Goal: Information Seeking & Learning: Learn about a topic

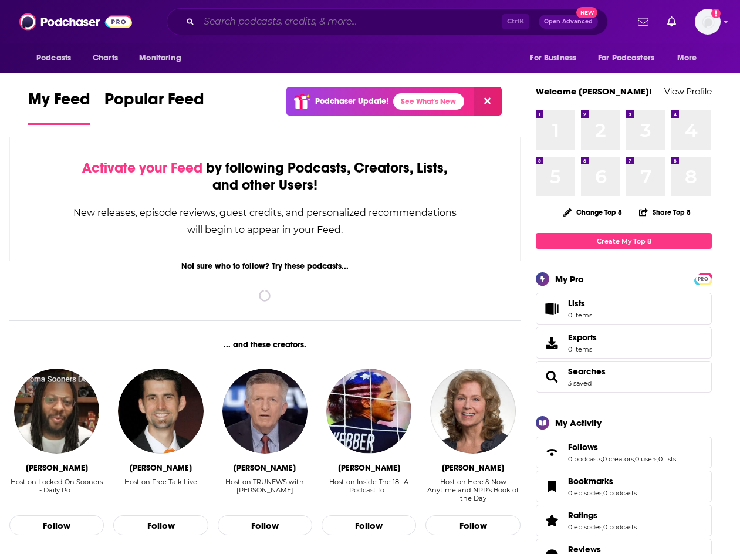
click at [246, 13] on input "Search podcasts, credits, & more..." at bounding box center [350, 21] width 303 height 19
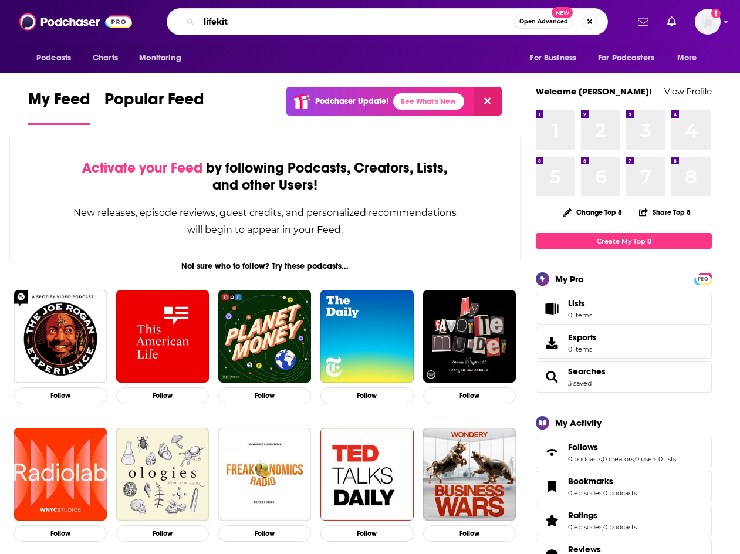
type input "lifekit"
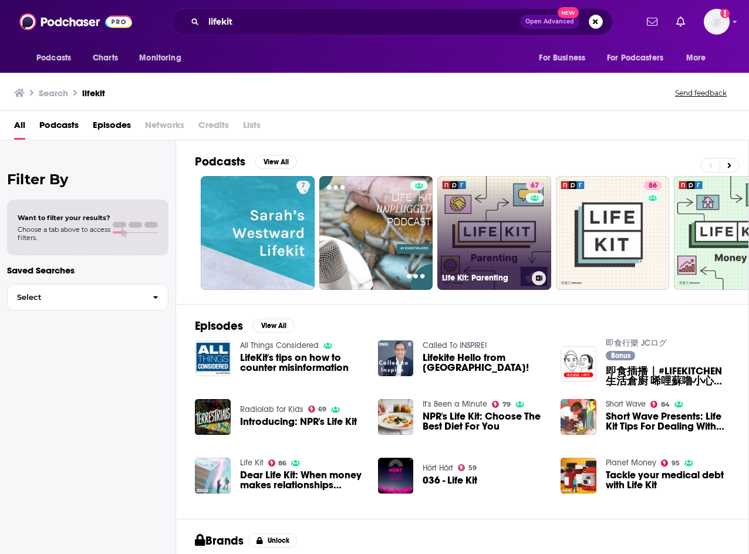
click at [493, 216] on link "67 Life Kit: Parenting" at bounding box center [494, 233] width 114 height 114
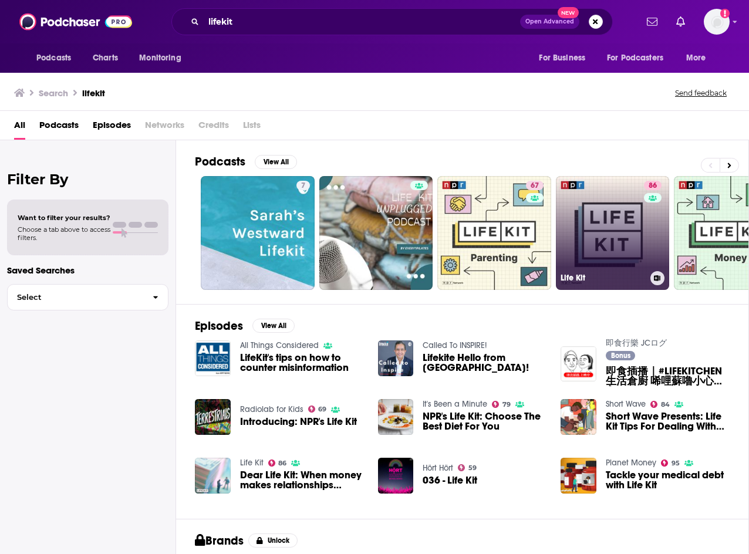
click at [589, 233] on link "86 Life Kit" at bounding box center [613, 233] width 114 height 114
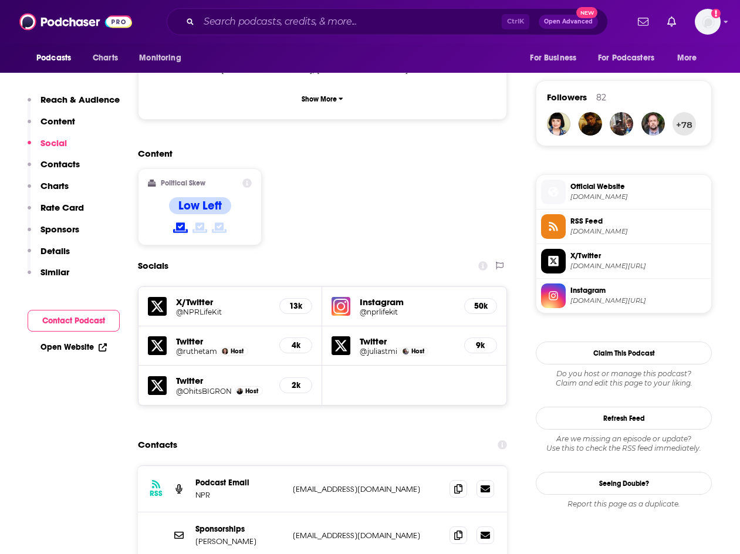
scroll to position [880, 0]
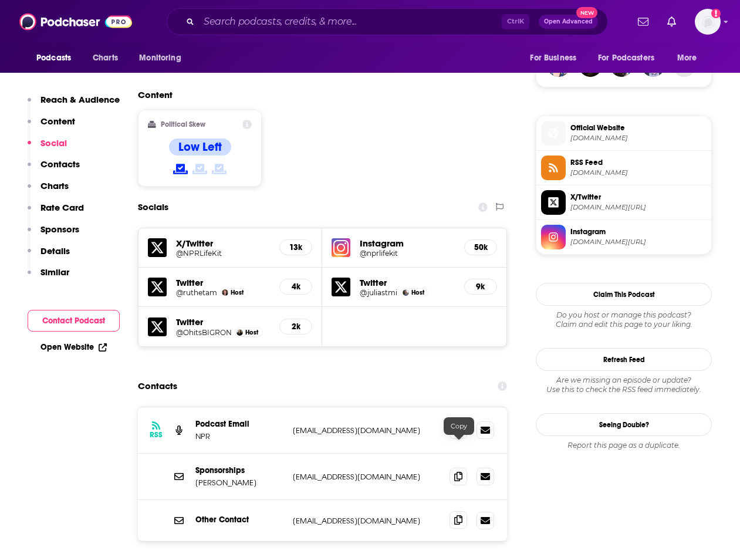
click at [459, 515] on icon at bounding box center [458, 519] width 8 height 9
click at [295, 23] on input "Search podcasts, credits, & more..." at bounding box center [350, 21] width 303 height 19
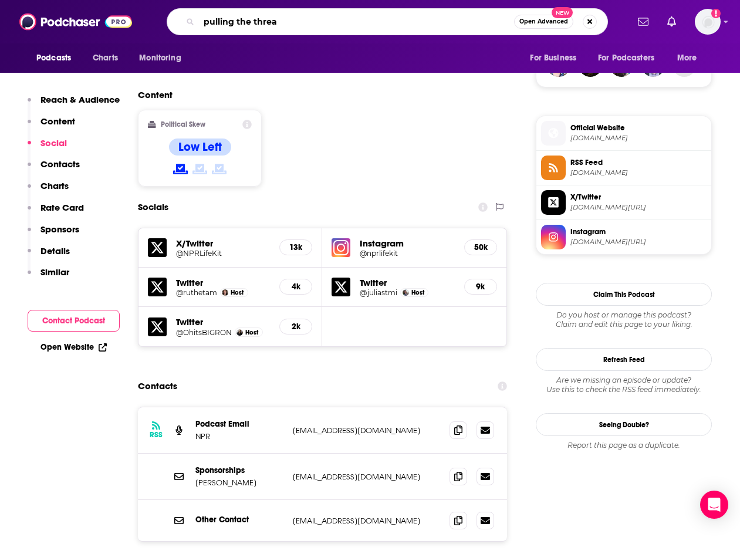
type input "pulling the thread"
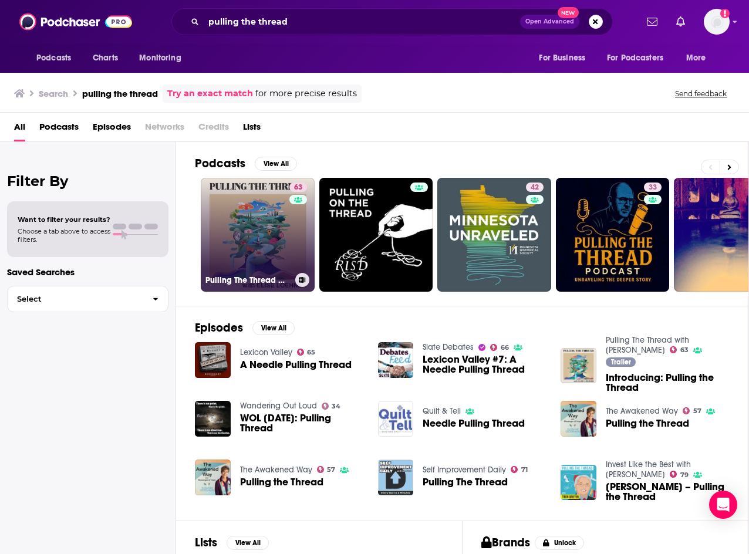
click at [258, 205] on link "63 Pulling The Thread with Elise Loehnen" at bounding box center [258, 235] width 114 height 114
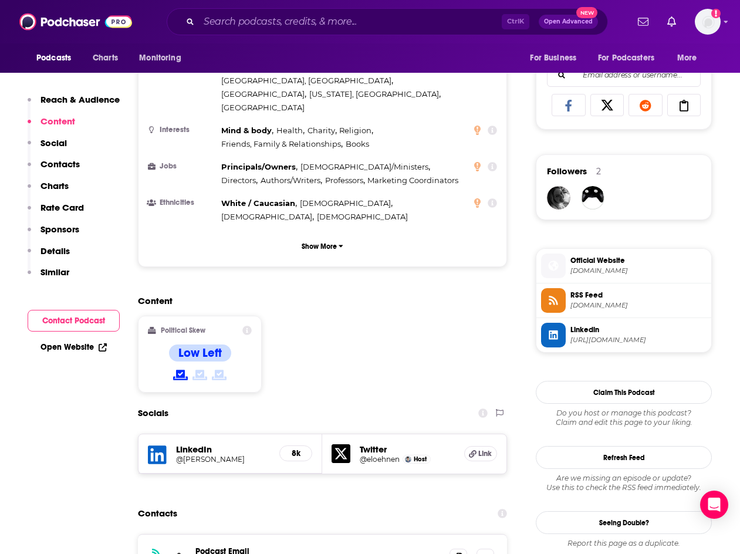
scroll to position [822, 0]
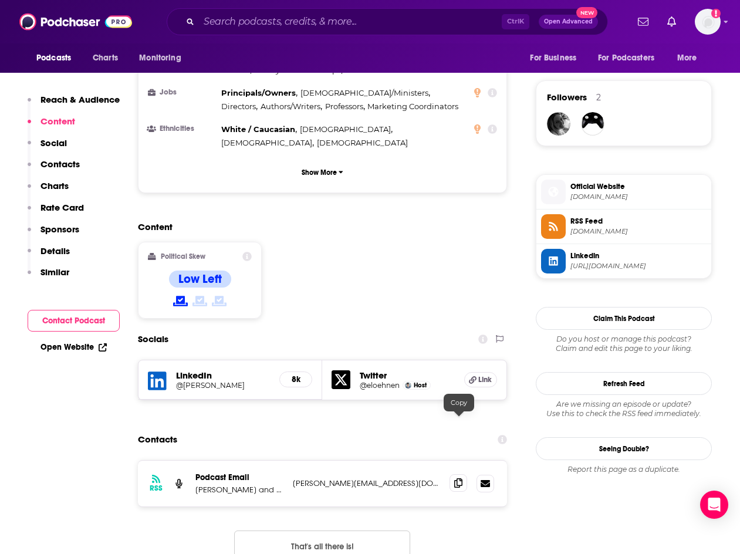
click at [462, 474] on span at bounding box center [458, 483] width 18 height 18
click at [250, 25] on input "Search podcasts, credits, & more..." at bounding box center [350, 21] width 303 height 19
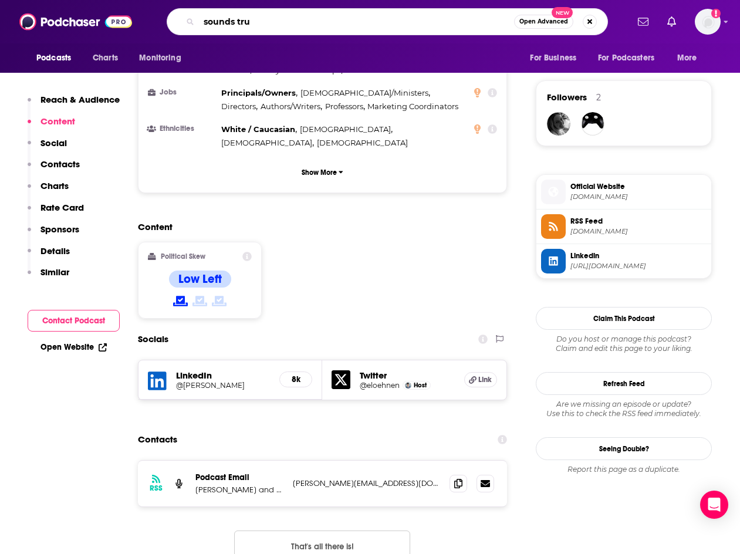
type input "sounds true"
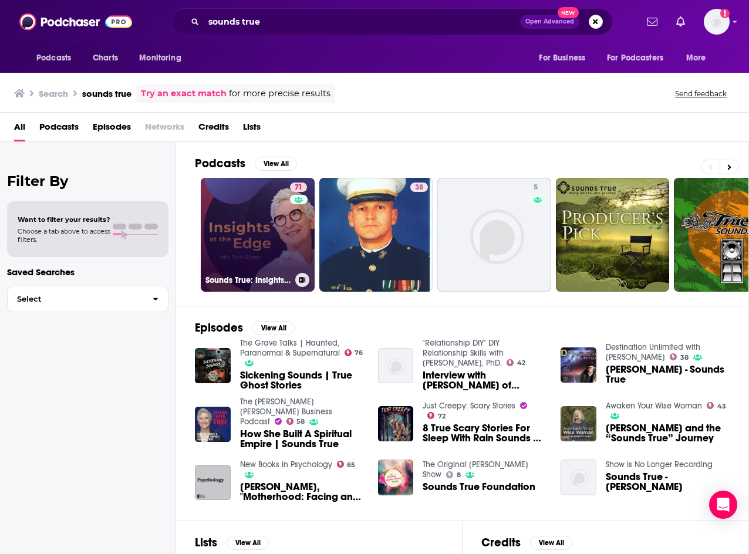
click at [273, 244] on link "71 Sounds True: Insights at the Edge" at bounding box center [258, 235] width 114 height 114
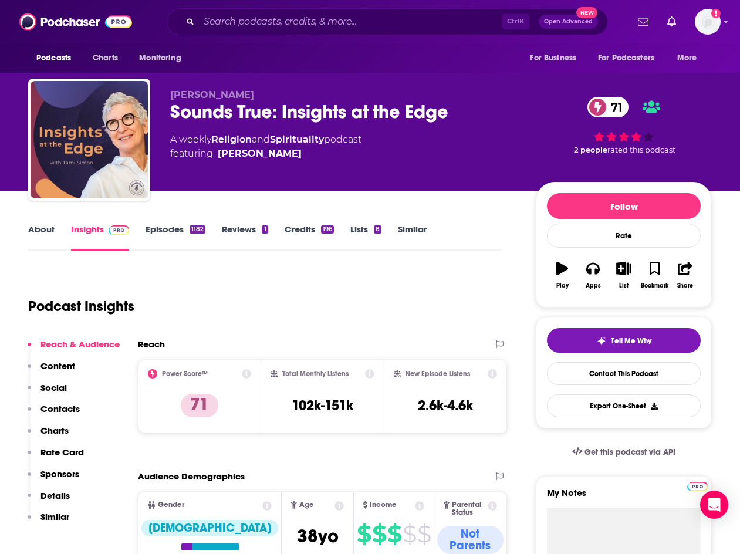
click at [292, 326] on div "Podcast Insights" at bounding box center [260, 299] width 464 height 60
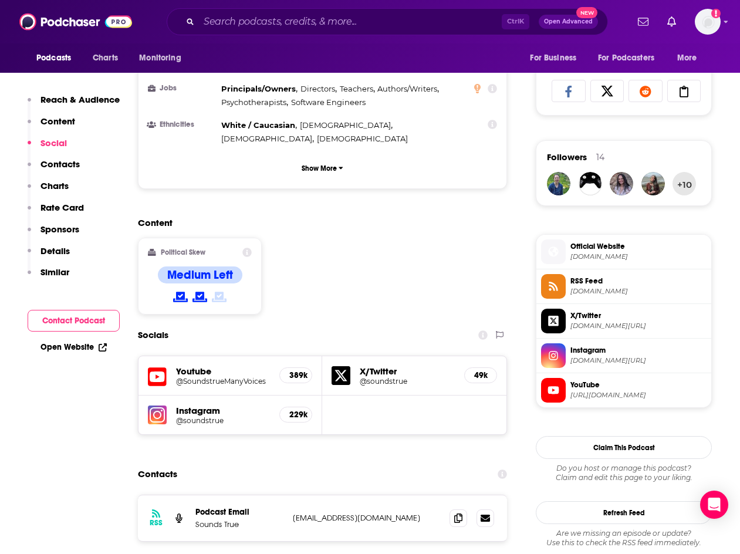
scroll to position [880, 0]
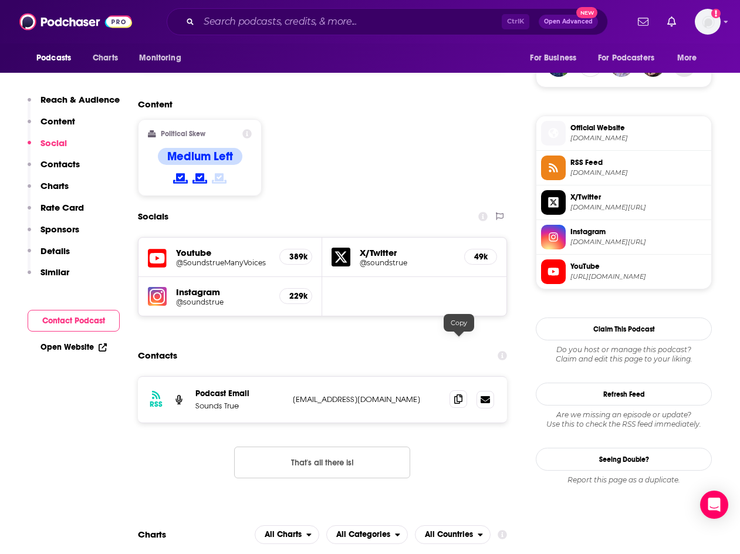
click at [459, 394] on icon at bounding box center [458, 398] width 8 height 9
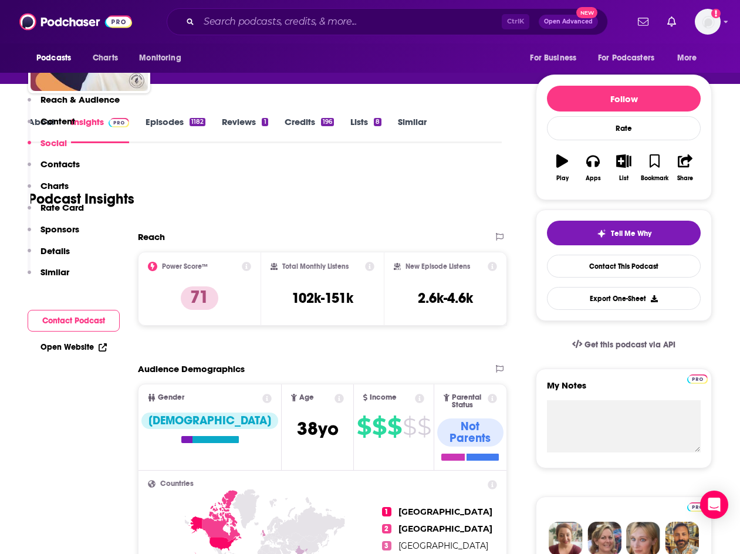
scroll to position [0, 0]
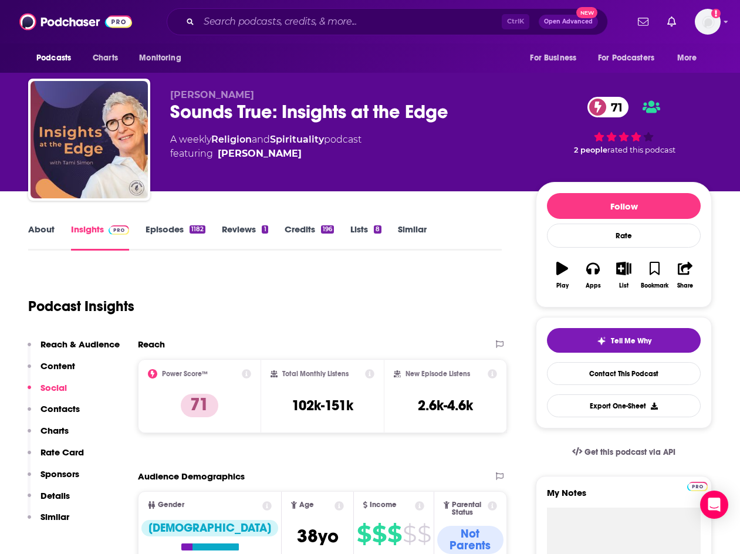
click at [170, 279] on div "Podcast Insights" at bounding box center [260, 299] width 464 height 60
click at [44, 229] on link "About" at bounding box center [41, 237] width 26 height 27
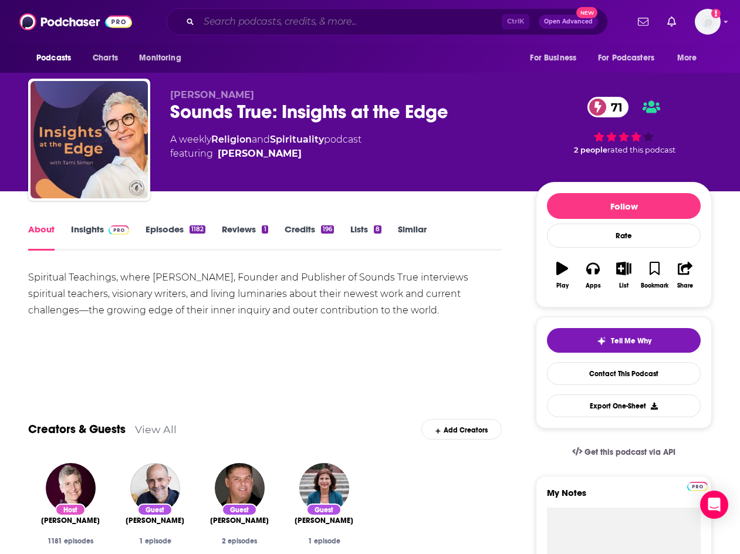
click at [248, 22] on input "Search podcasts, credits, & more..." at bounding box center [350, 21] width 303 height 19
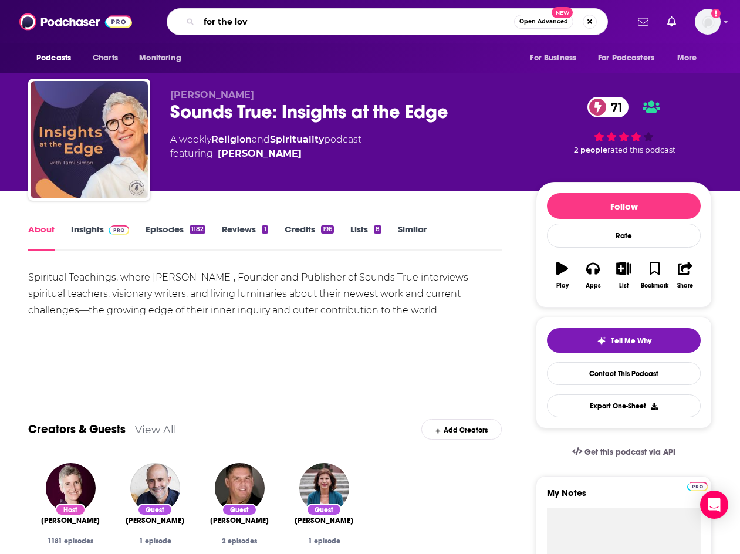
type input "for the love"
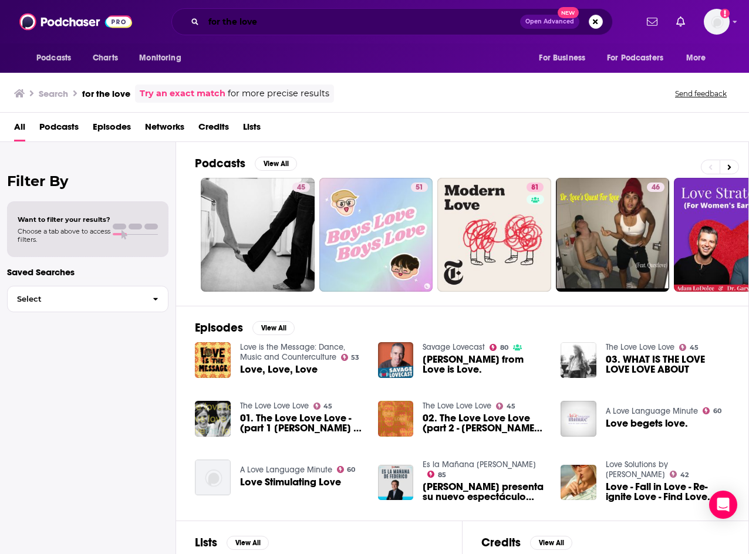
click at [269, 20] on input "for the love" at bounding box center [362, 21] width 316 height 19
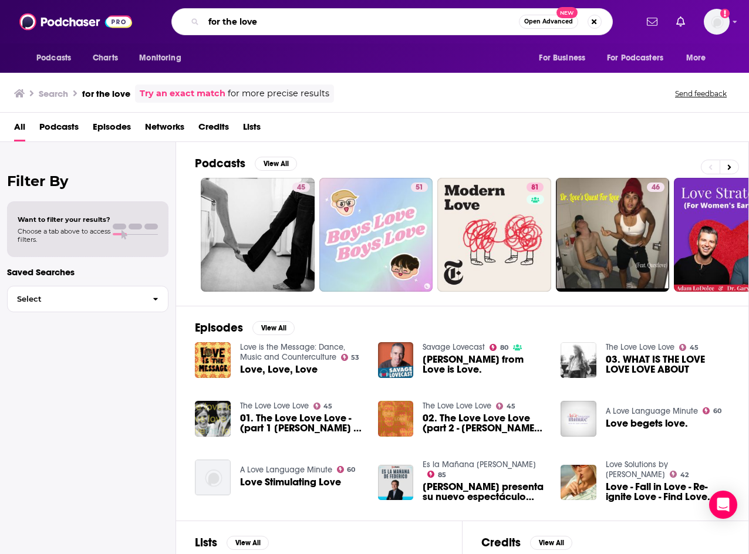
drag, startPoint x: 279, startPoint y: 20, endPoint x: -92, endPoint y: -31, distance: 374.3
click at [0, 0] on html "Podcasts Charts Monitoring for the love Open Advanced New For Business For Podc…" at bounding box center [374, 277] width 749 height 554
type input "jen hatmaker"
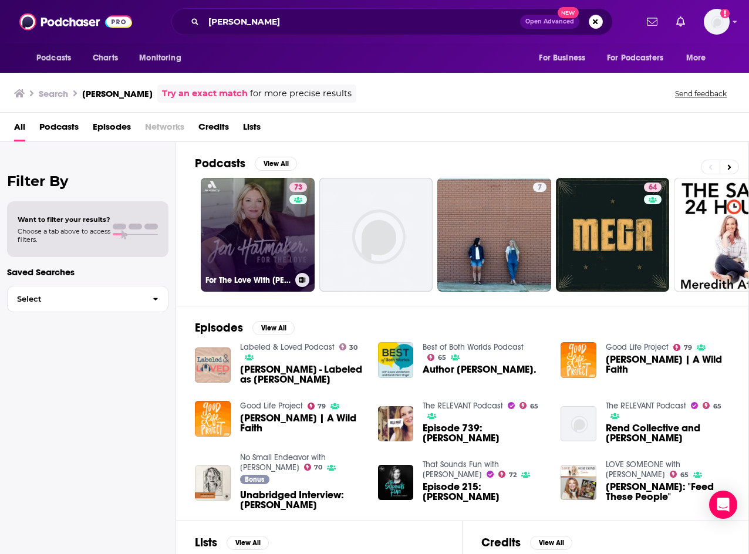
click at [253, 238] on link "73 For The Love With Jen Hatmaker Podcast" at bounding box center [258, 235] width 114 height 114
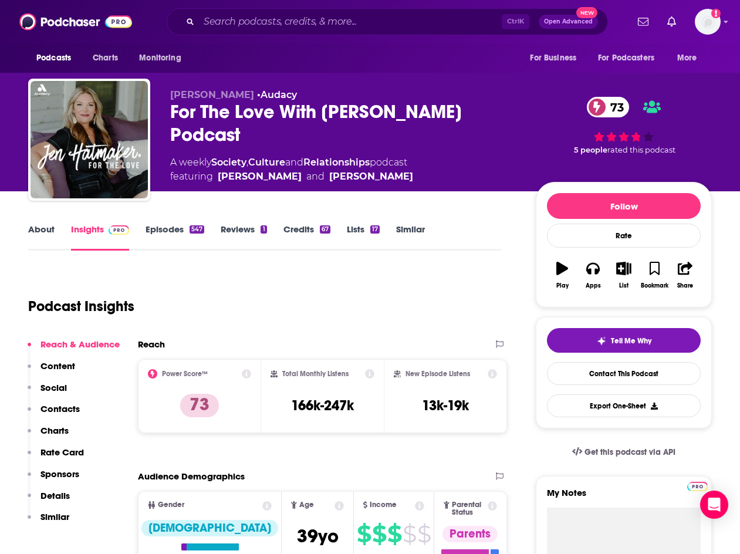
click at [312, 328] on div "Podcast Insights" at bounding box center [260, 299] width 464 height 60
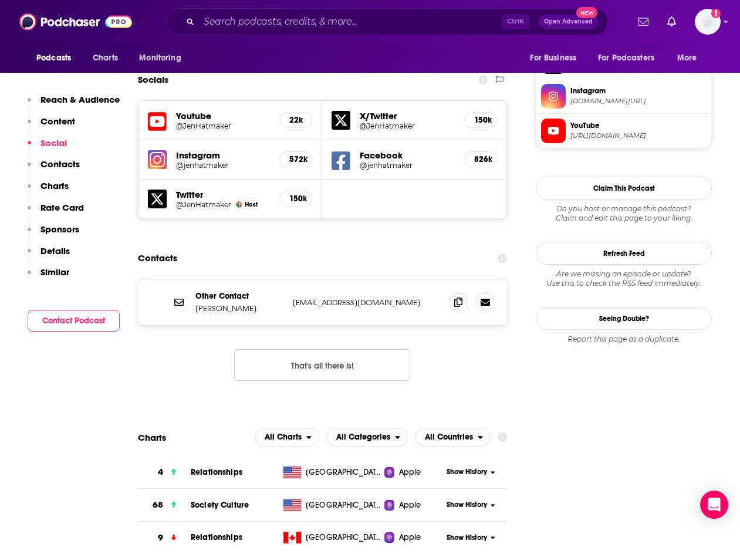
scroll to position [1056, 0]
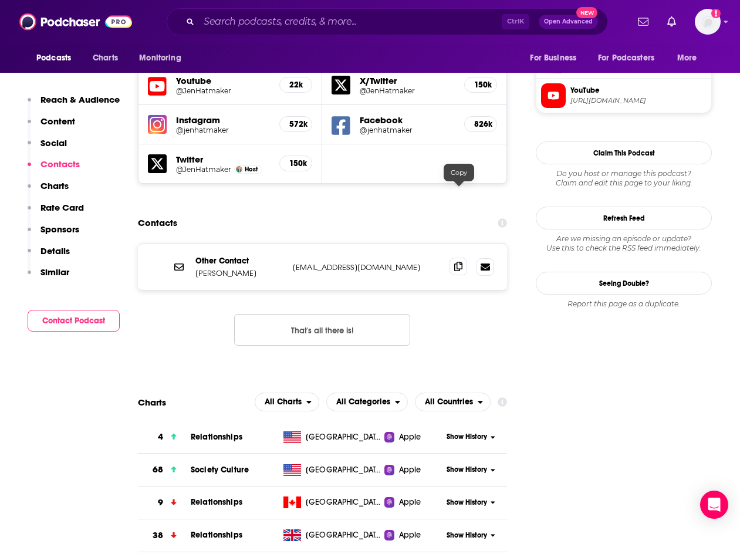
click at [455, 262] on icon at bounding box center [458, 266] width 8 height 9
click at [284, 20] on input "Search podcasts, credits, & more..." at bounding box center [350, 21] width 303 height 19
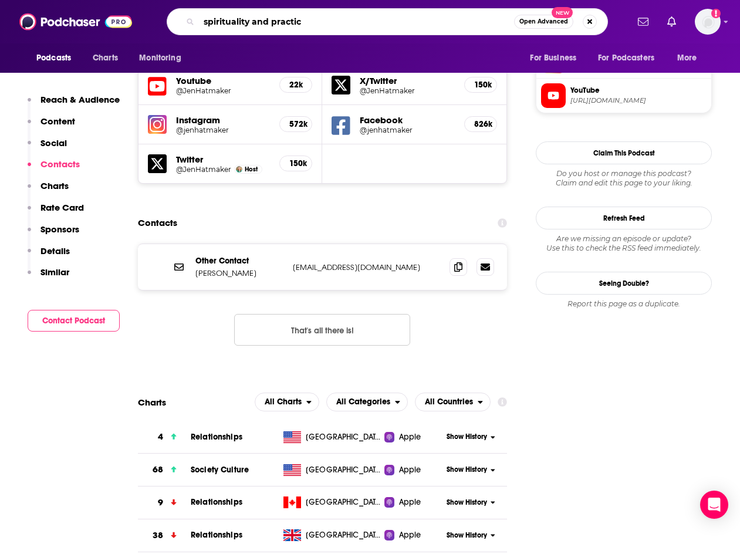
type input "spirituality and practice"
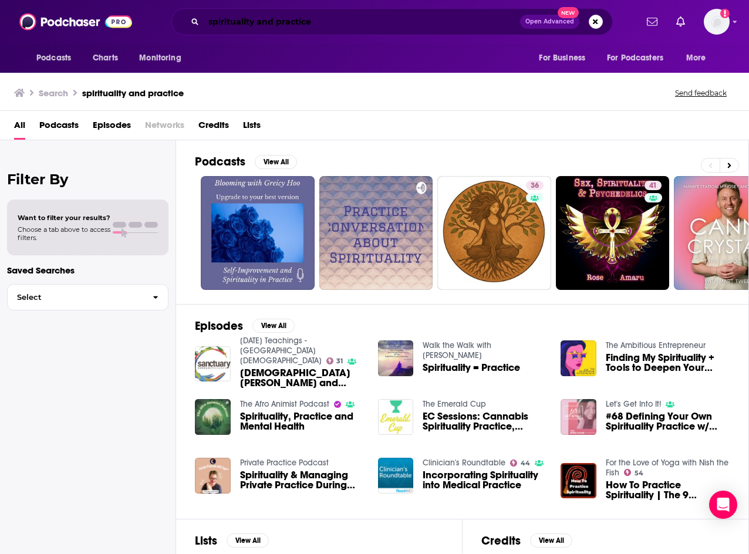
drag, startPoint x: 258, startPoint y: 23, endPoint x: 273, endPoint y: 23, distance: 14.7
click at [259, 23] on input "spirituality and practice" at bounding box center [362, 21] width 316 height 19
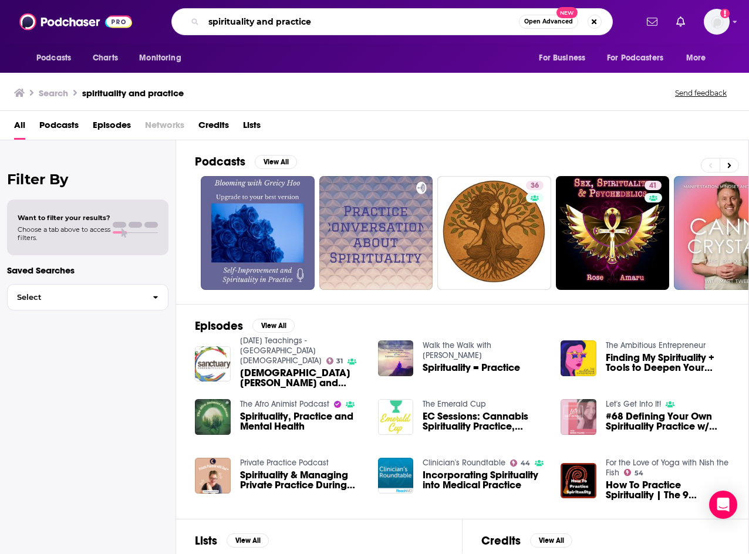
drag, startPoint x: 327, startPoint y: 23, endPoint x: 39, endPoint y: 21, distance: 288.7
click at [43, 22] on div "Podcasts Charts Monitoring spirituality and practice Open Advanced New For Busi…" at bounding box center [374, 21] width 749 height 43
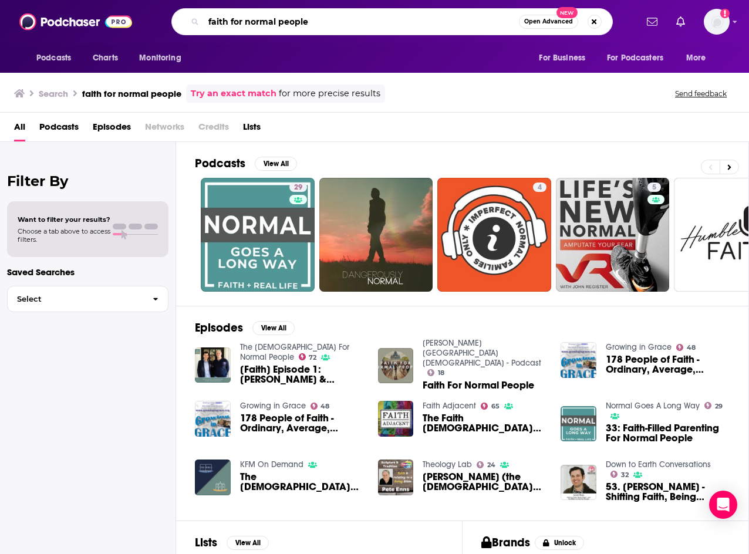
drag, startPoint x: 416, startPoint y: 30, endPoint x: -170, endPoint y: 67, distance: 587.4
click at [0, 67] on html "Podcasts Charts Monitoring faith for normal people Open Advanced New For Busine…" at bounding box center [374, 277] width 749 height 554
type input "sacred speaks"
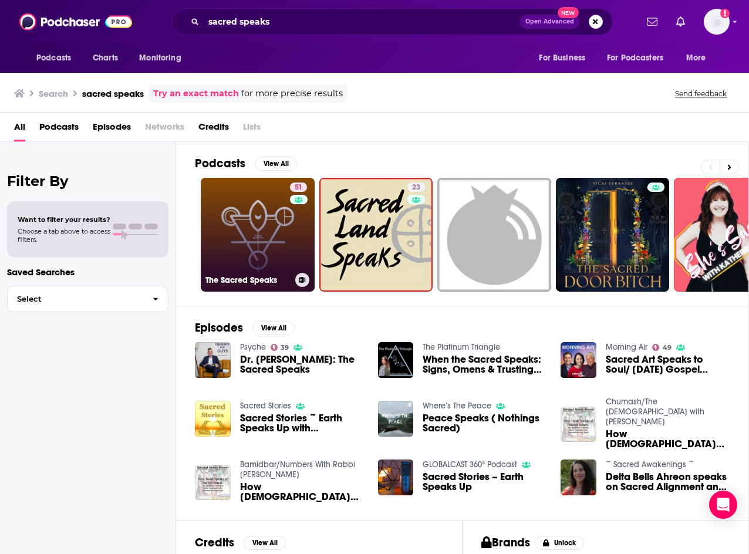
click at [253, 249] on link "51 The Sacred Speaks" at bounding box center [258, 235] width 114 height 114
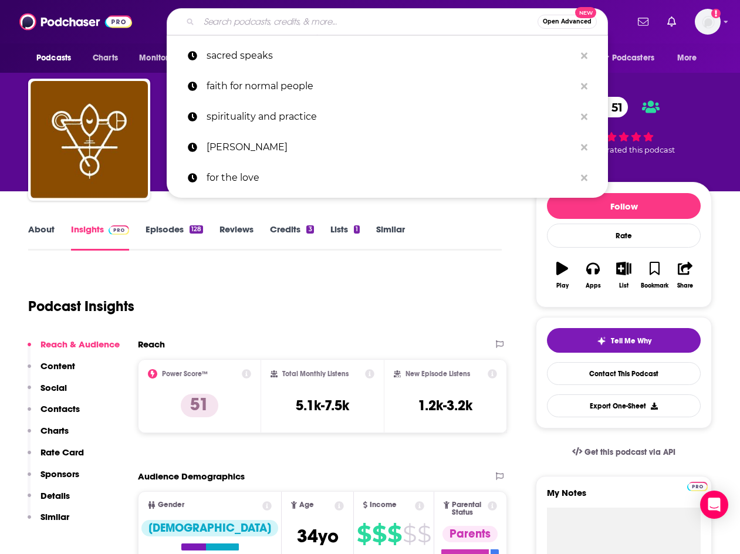
click at [300, 17] on input "Search podcasts, credits, & more..." at bounding box center [368, 21] width 339 height 19
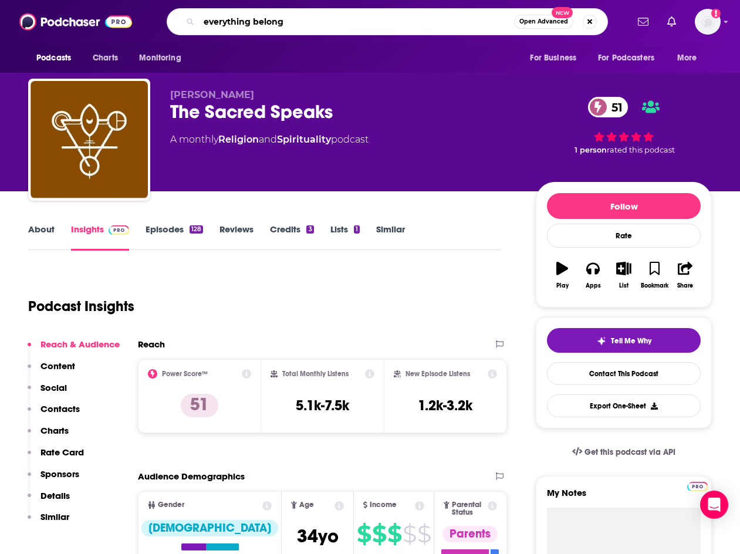
type input "everything belongs"
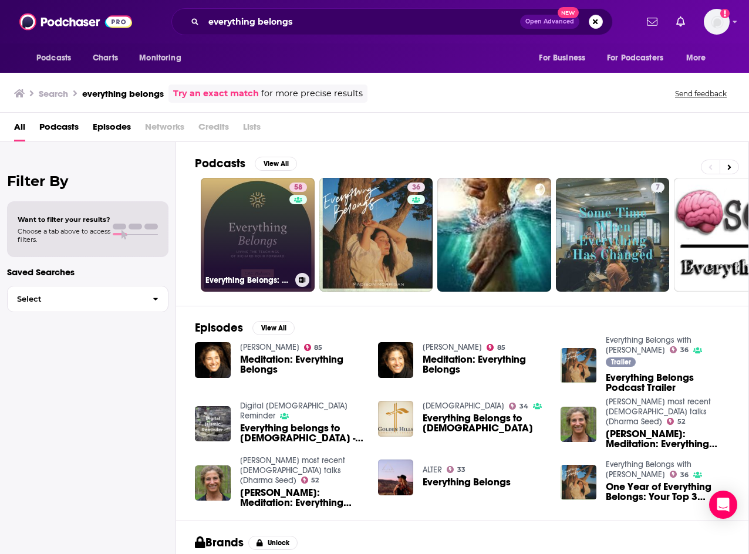
click at [265, 247] on link "58 Everything Belongs: Living the Teachings of Richard Rohr Forward" at bounding box center [258, 235] width 114 height 114
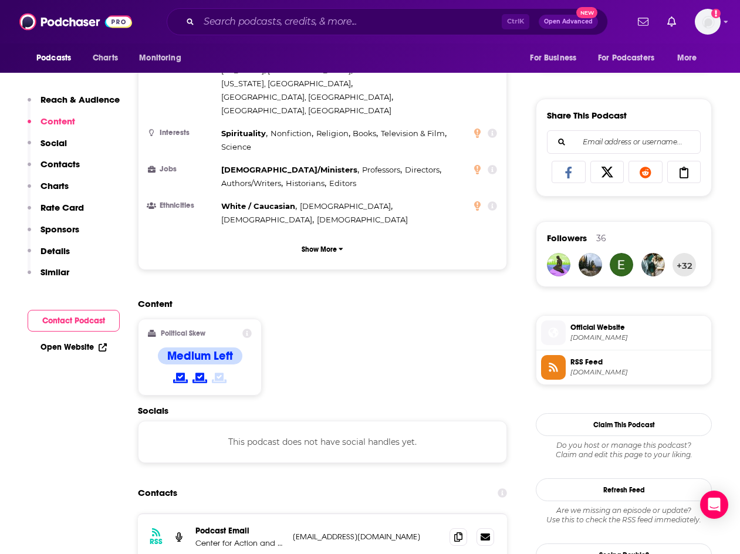
scroll to position [822, 0]
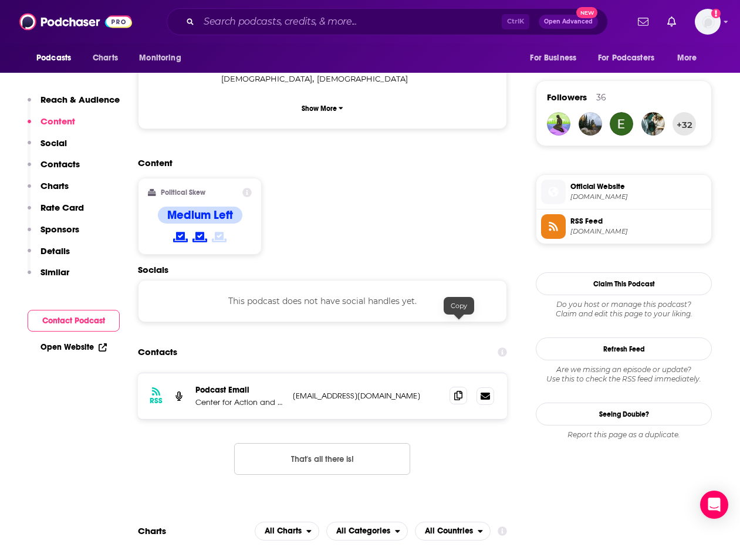
click at [457, 391] on icon at bounding box center [458, 395] width 8 height 9
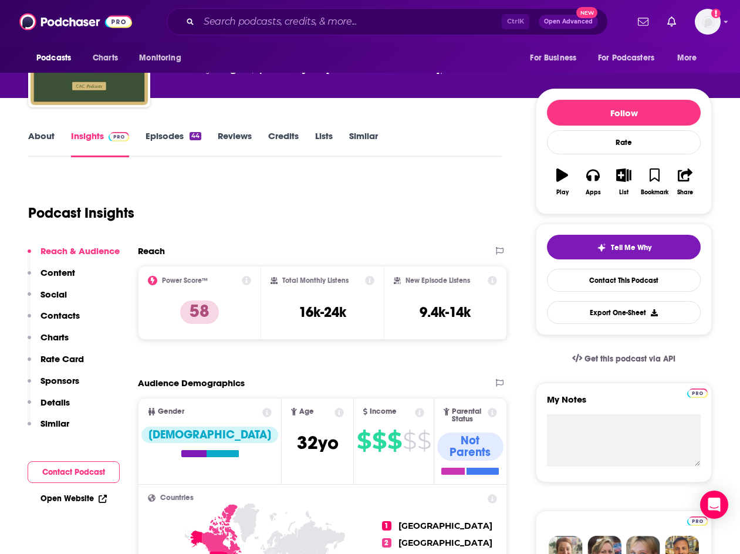
scroll to position [0, 0]
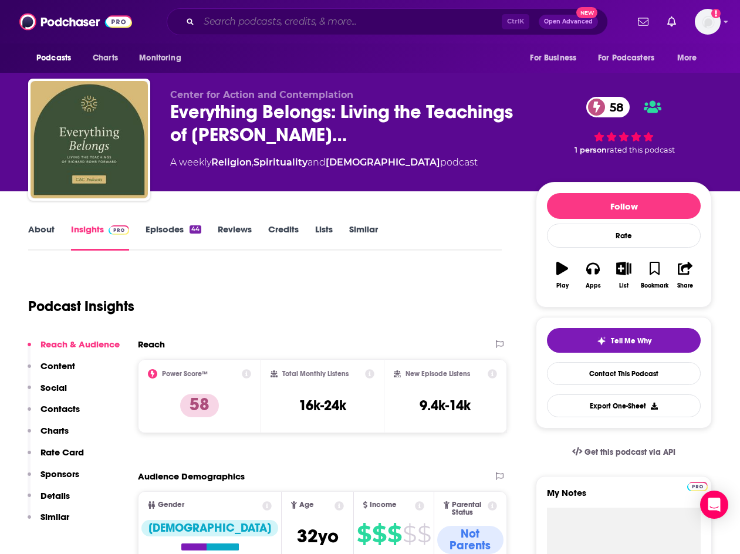
click at [271, 16] on input "Search podcasts, credits, & more..." at bounding box center [350, 21] width 303 height 19
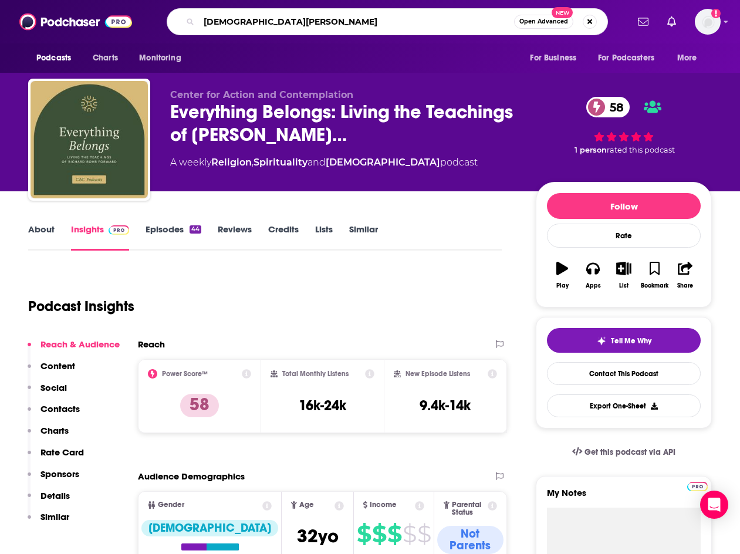
type input "[DEMOGRAPHIC_DATA] calling"
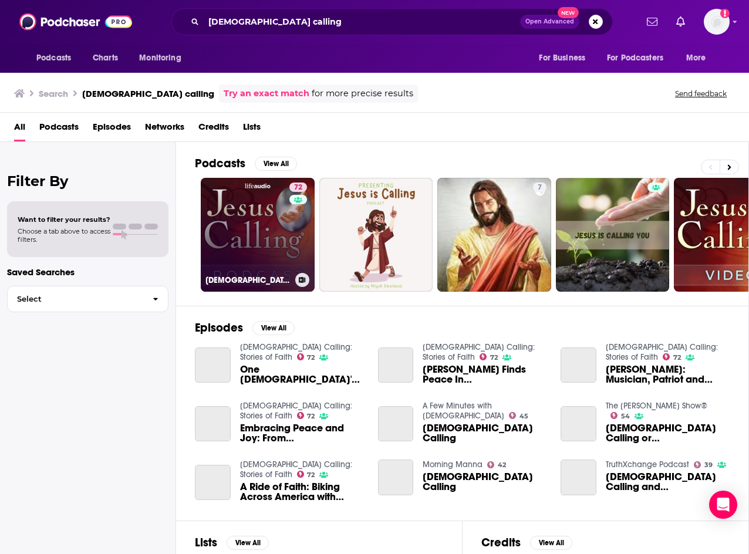
click at [235, 231] on link "72 Jesus Calling: Stories of Faith" at bounding box center [258, 235] width 114 height 114
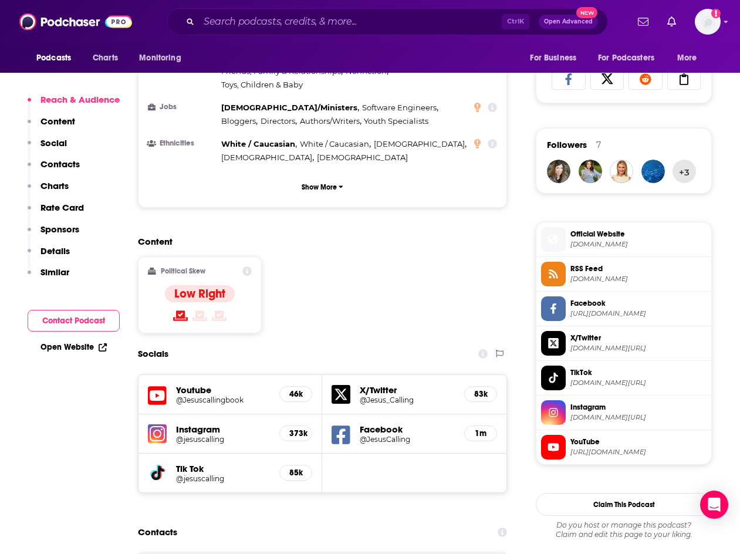
scroll to position [939, 0]
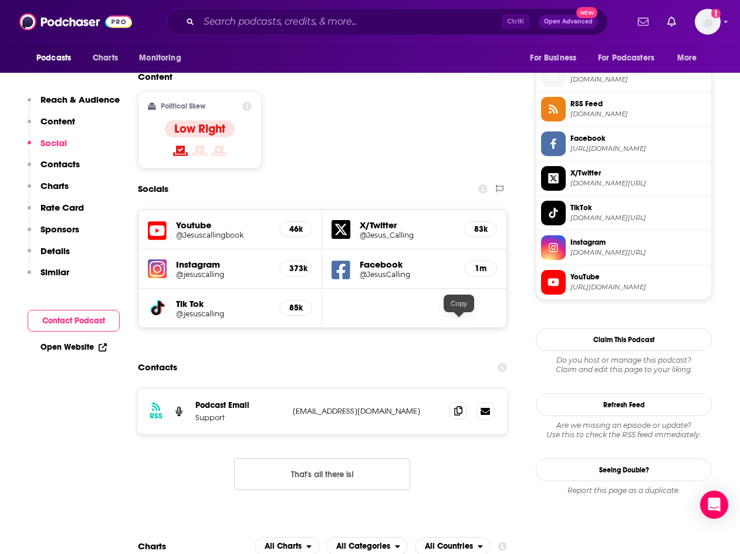
click at [457, 402] on span at bounding box center [458, 411] width 18 height 18
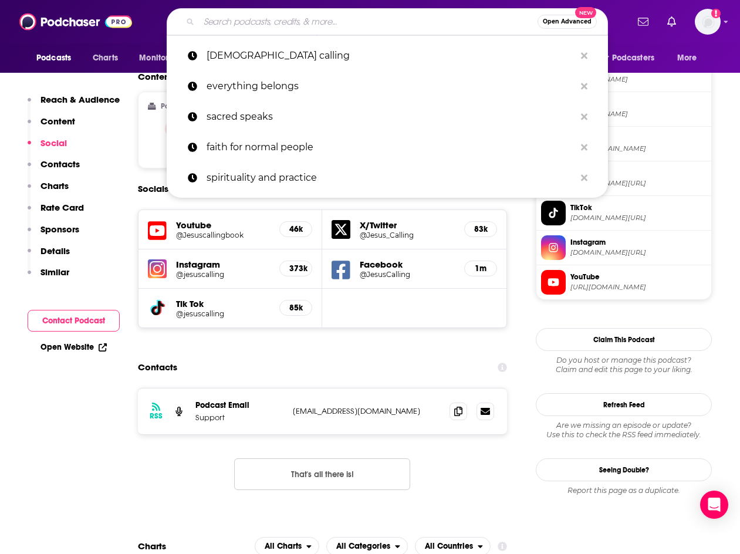
click at [312, 18] on input "Search podcasts, credits, & more..." at bounding box center [368, 21] width 339 height 19
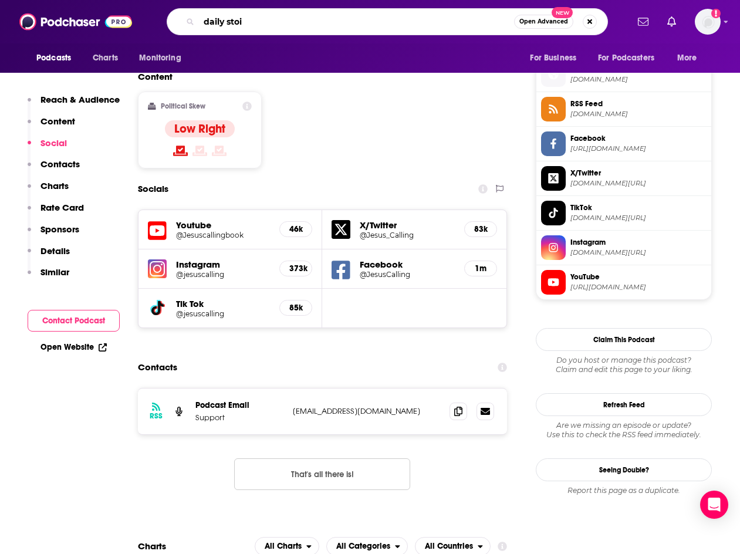
type input "daily stoic"
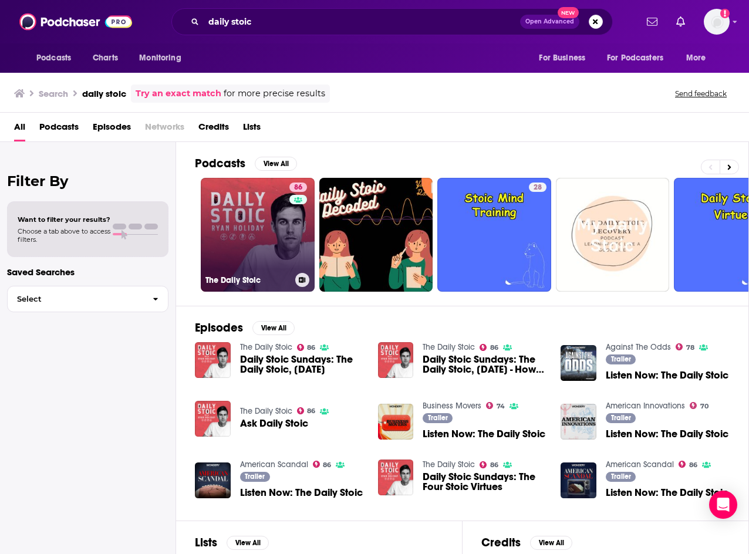
click at [269, 249] on link "86 The Daily Stoic" at bounding box center [258, 235] width 114 height 114
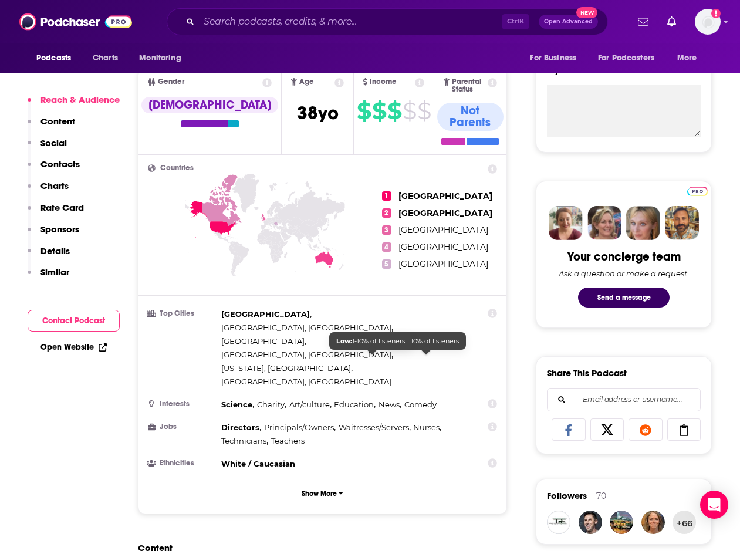
scroll to position [763, 0]
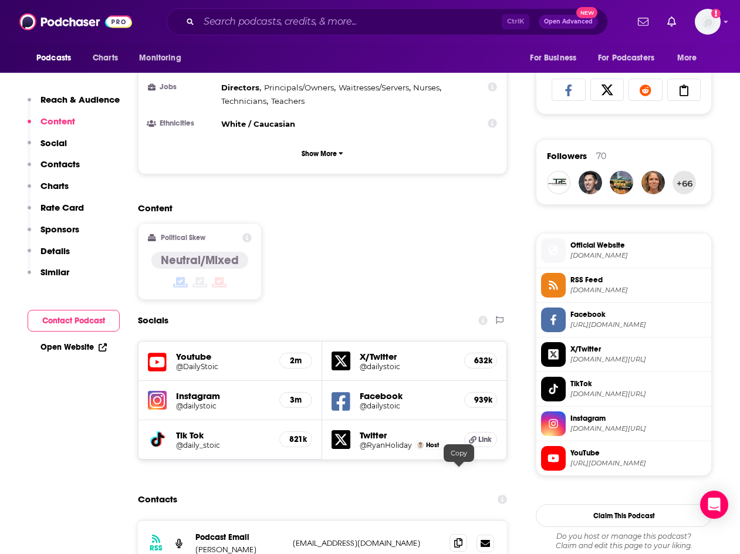
click at [461, 534] on span at bounding box center [458, 543] width 18 height 18
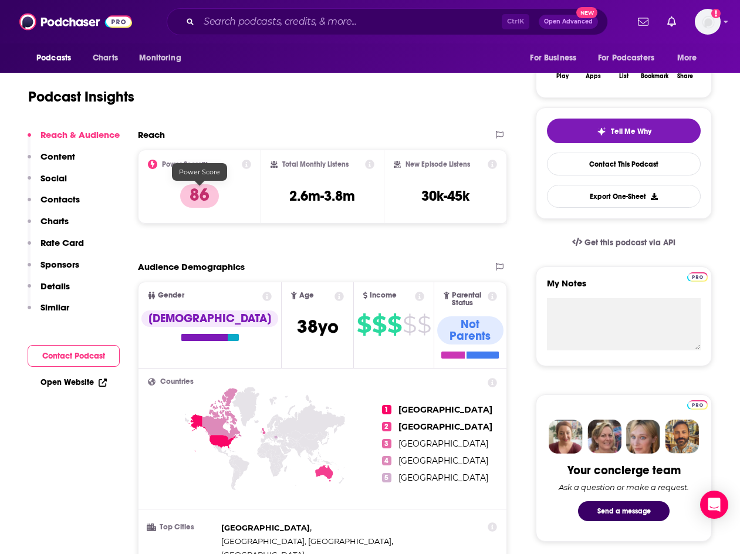
scroll to position [117, 0]
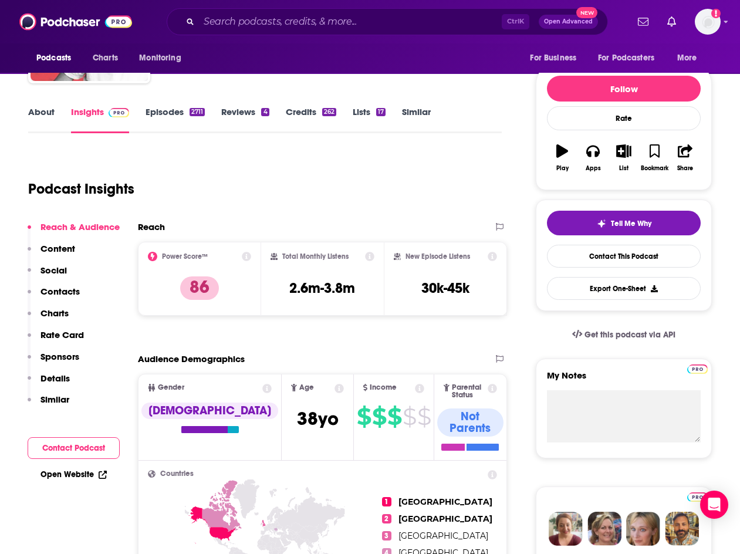
click at [196, 209] on div "Podcast Insights" at bounding box center [260, 182] width 464 height 60
click at [43, 110] on link "About" at bounding box center [41, 119] width 26 height 27
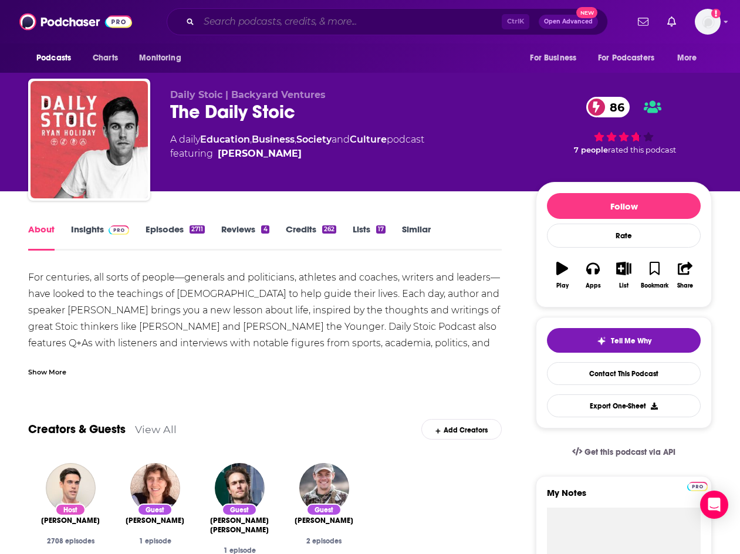
click at [238, 18] on input "Search podcasts, credits, & more..." at bounding box center [350, 21] width 303 height 19
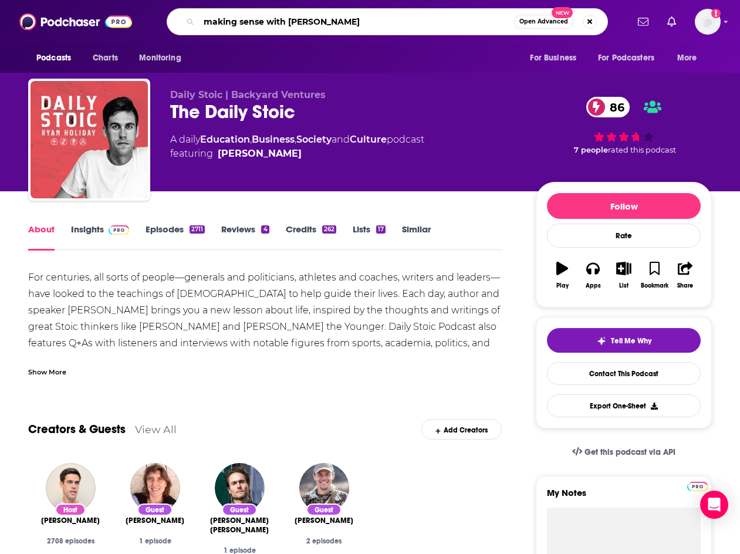
type input "making sense with [PERSON_NAME]"
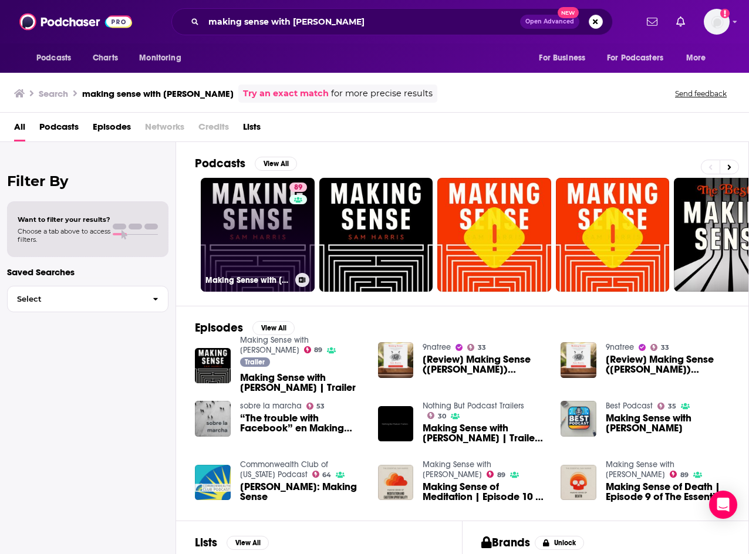
click at [280, 222] on link "89 Making Sense with Sam Harris" at bounding box center [258, 235] width 114 height 114
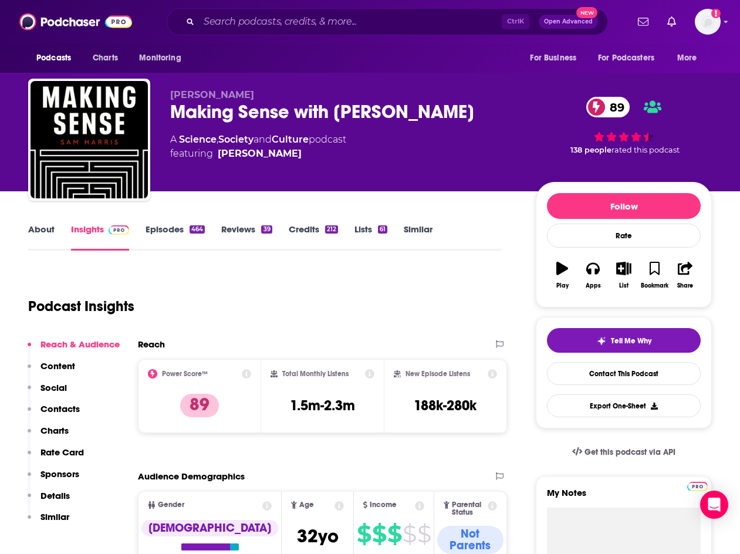
click at [239, 278] on div "Podcast Insights" at bounding box center [260, 299] width 464 height 60
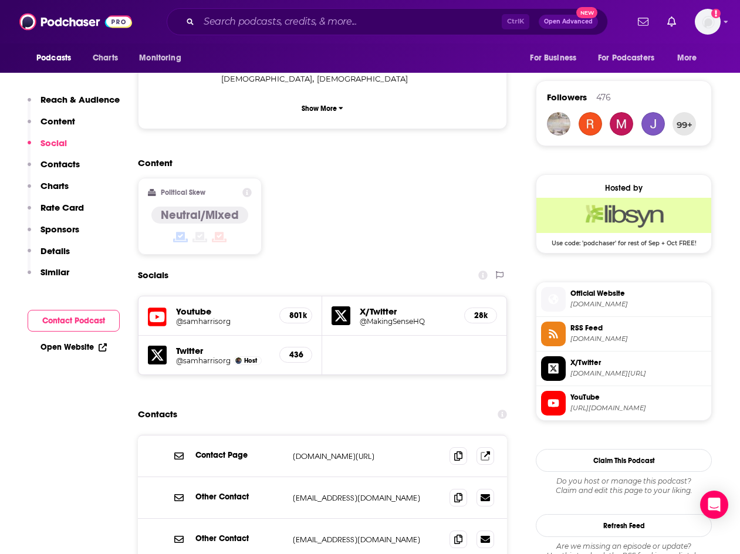
scroll to position [880, 0]
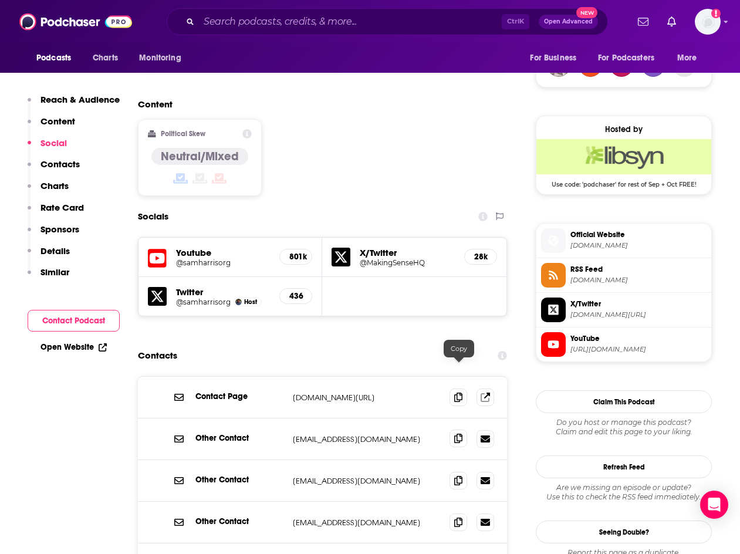
click at [455, 434] on icon at bounding box center [458, 438] width 8 height 9
click at [459, 475] on icon at bounding box center [458, 479] width 8 height 9
click at [300, 23] on input "Search podcasts, credits, & more..." at bounding box center [350, 21] width 303 height 19
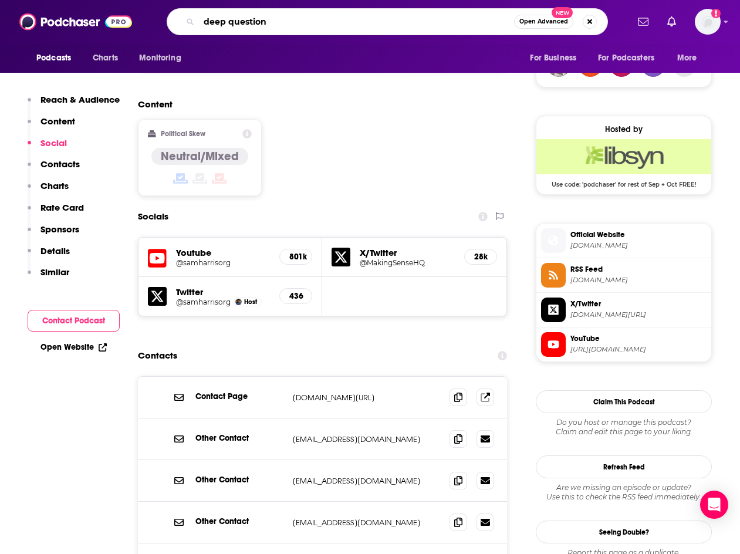
type input "deep questions"
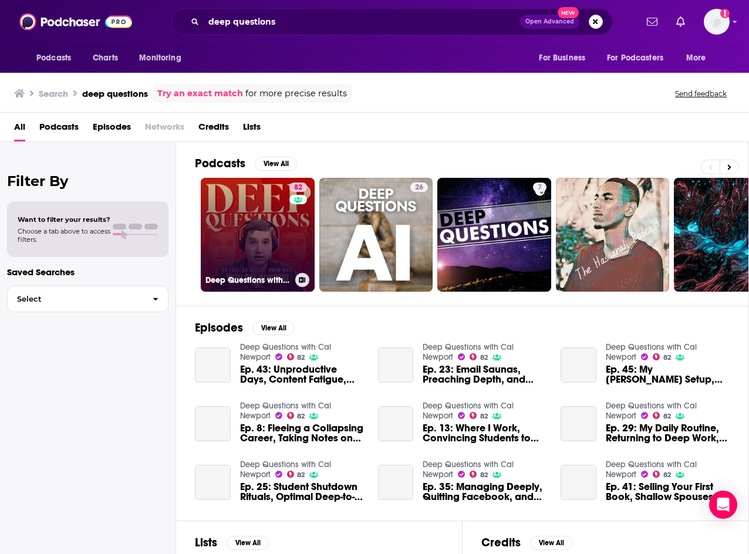
click at [241, 236] on link "82 Deep Questions with Cal Newport" at bounding box center [258, 235] width 114 height 114
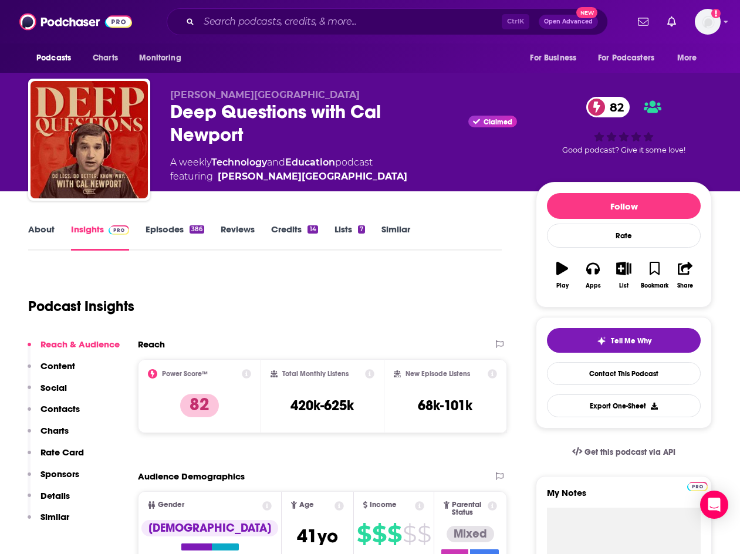
click at [290, 299] on div "Podcast Insights" at bounding box center [260, 299] width 464 height 60
click at [30, 226] on link "About" at bounding box center [41, 237] width 26 height 27
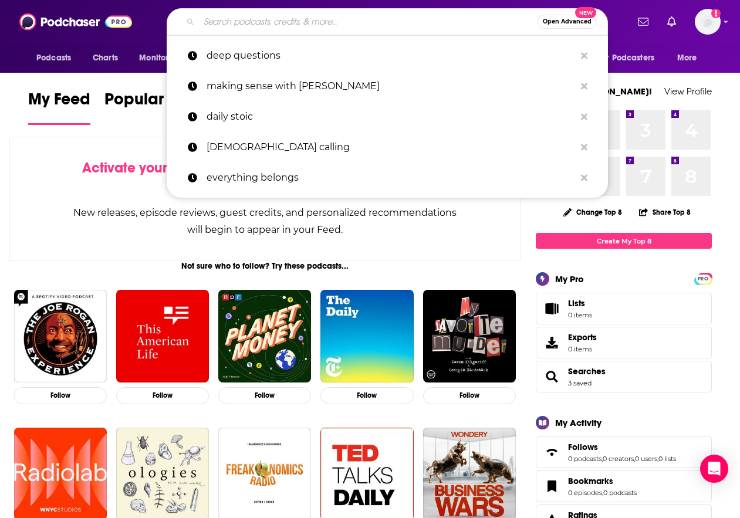
click at [259, 18] on input "Search podcasts, credits, & more..." at bounding box center [368, 21] width 339 height 19
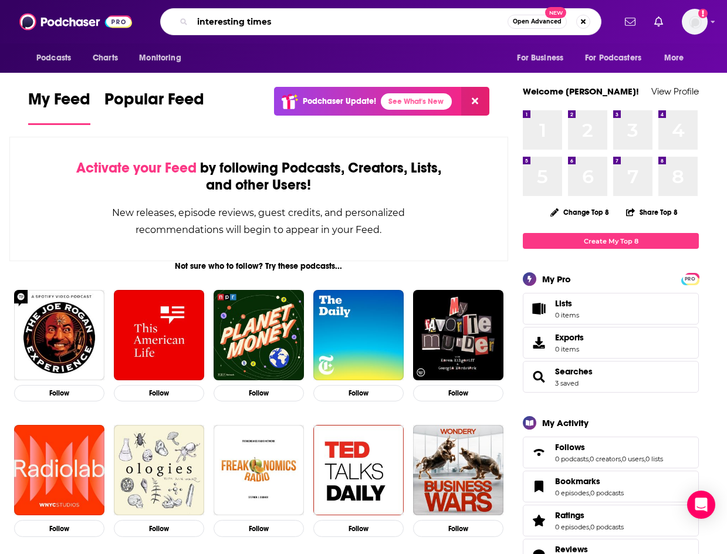
type input "interesting times"
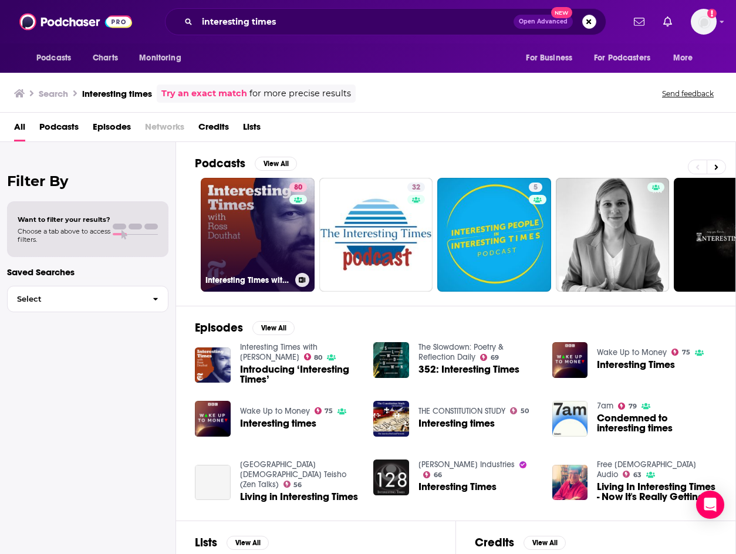
click at [253, 190] on link "80 Interesting Times with [PERSON_NAME]" at bounding box center [258, 235] width 114 height 114
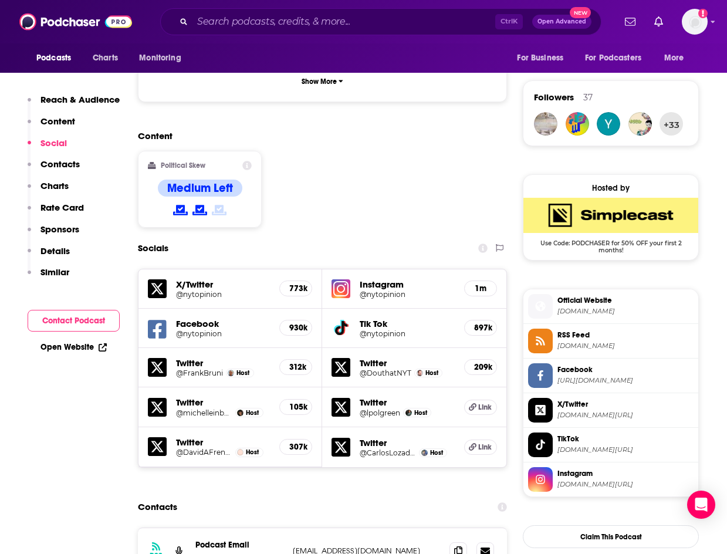
scroll to position [939, 0]
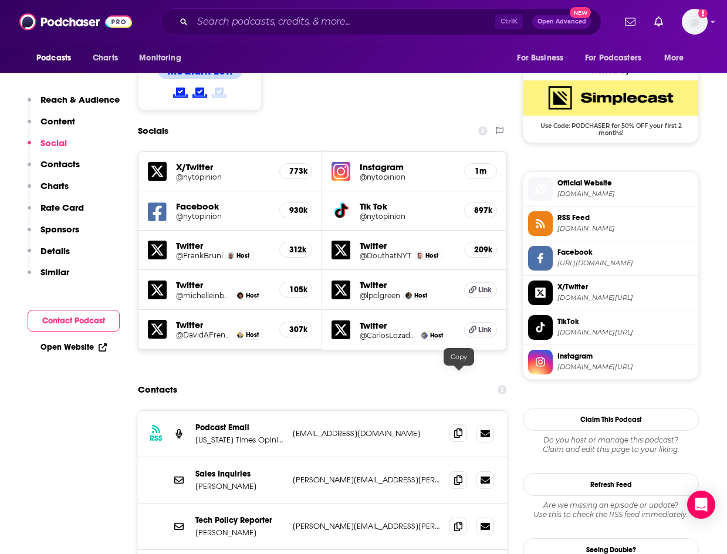
click at [454, 424] on span at bounding box center [458, 433] width 18 height 18
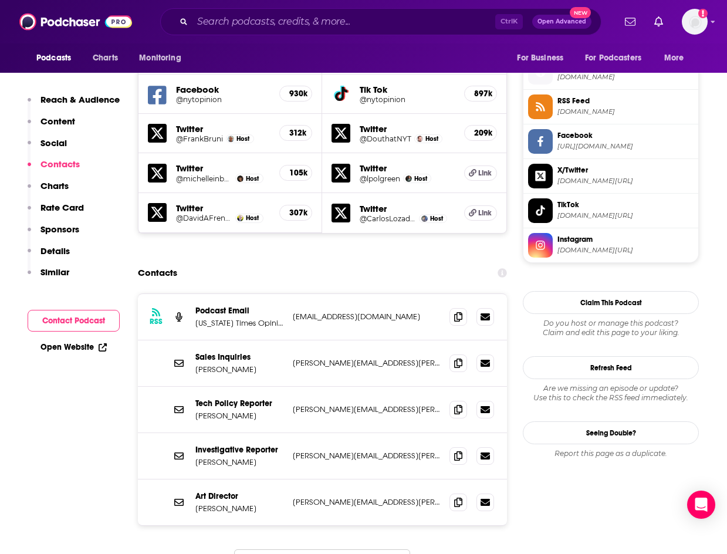
scroll to position [1056, 0]
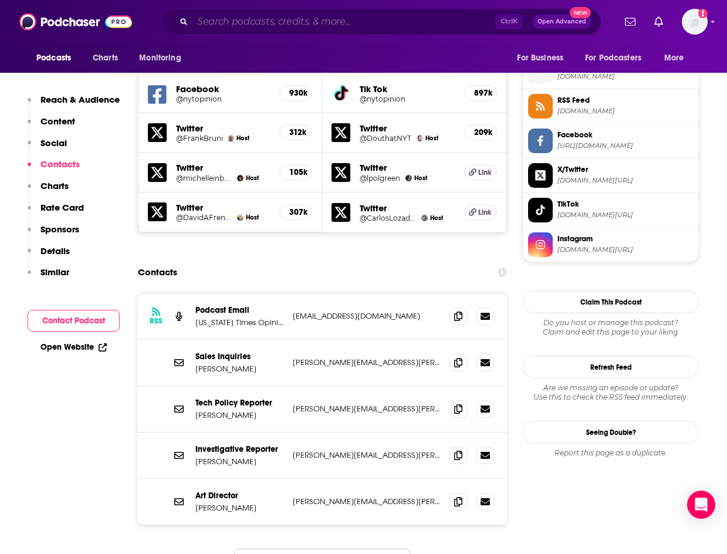
drag, startPoint x: 248, startPoint y: 18, endPoint x: 241, endPoint y: 28, distance: 11.4
click at [248, 18] on input "Search podcasts, credits, & more..." at bounding box center [343, 21] width 303 height 19
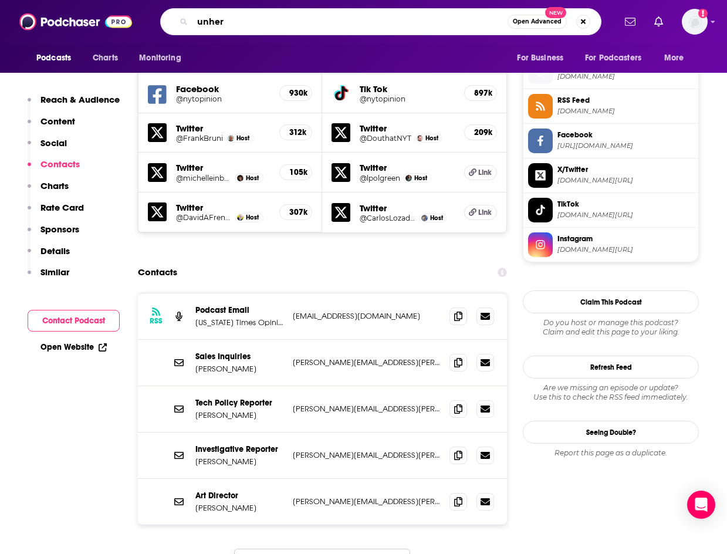
type input "unherd"
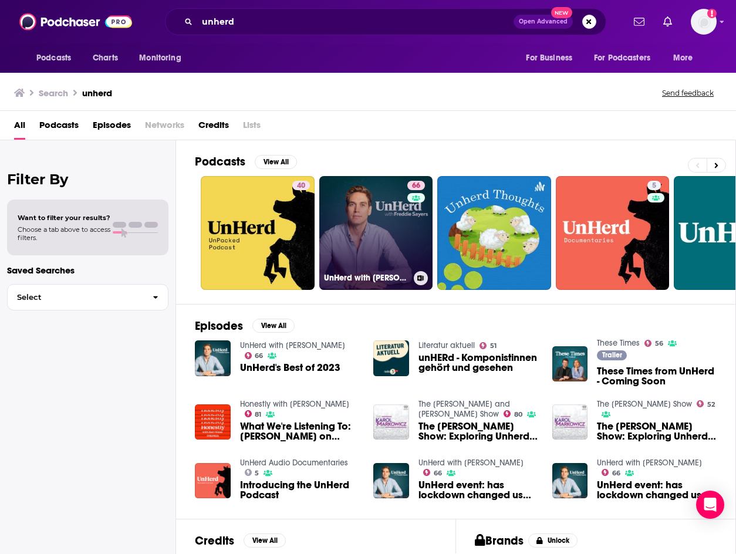
click at [346, 227] on link "66 UnHerd with [PERSON_NAME]" at bounding box center [376, 233] width 114 height 114
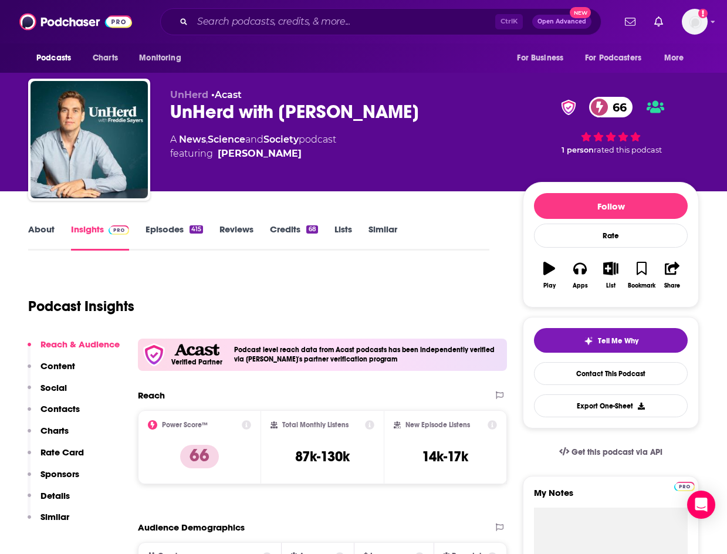
click at [50, 232] on link "About" at bounding box center [41, 237] width 26 height 27
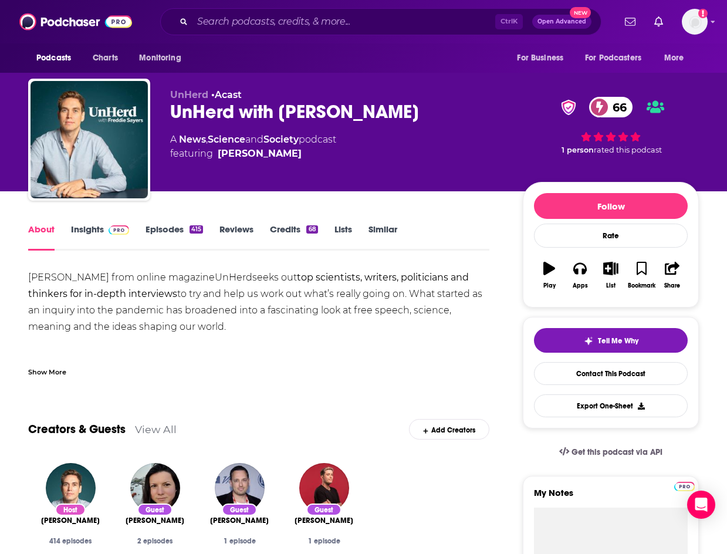
click at [94, 232] on link "Insights" at bounding box center [100, 237] width 58 height 27
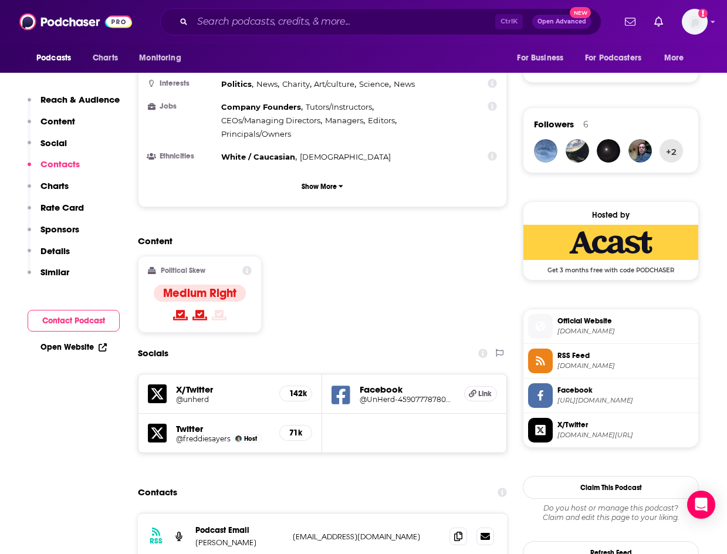
scroll to position [998, 0]
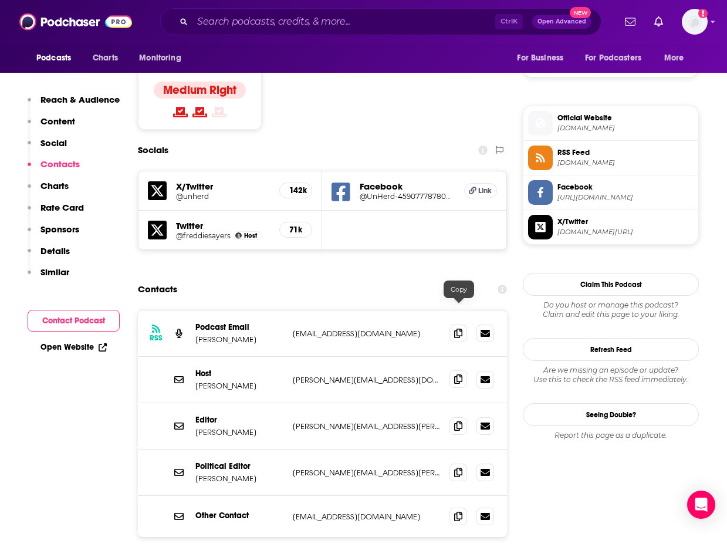
click at [450, 370] on span at bounding box center [458, 379] width 18 height 18
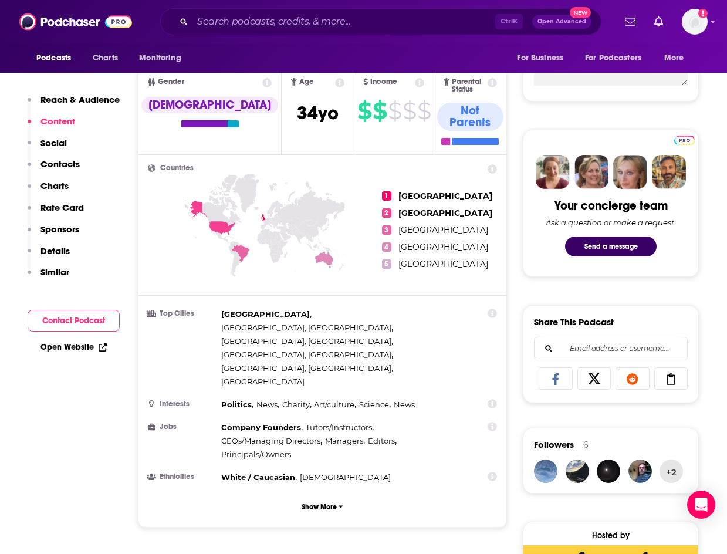
scroll to position [352, 0]
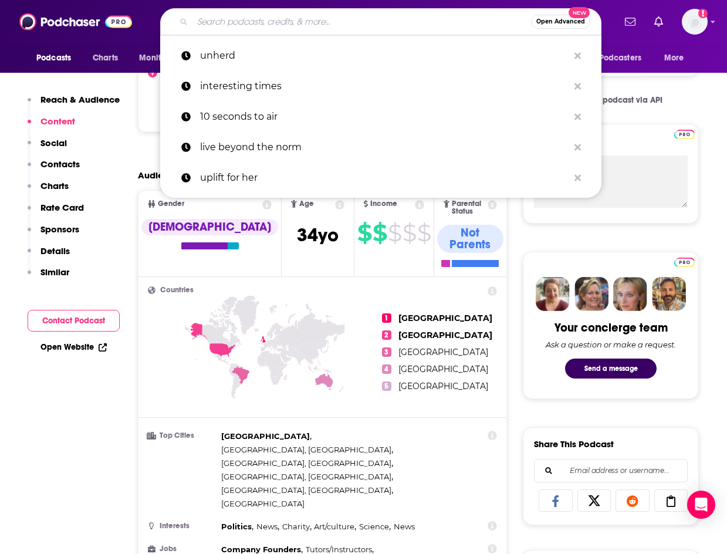
click at [266, 25] on input "Search podcasts, credits, & more..." at bounding box center [361, 21] width 339 height 19
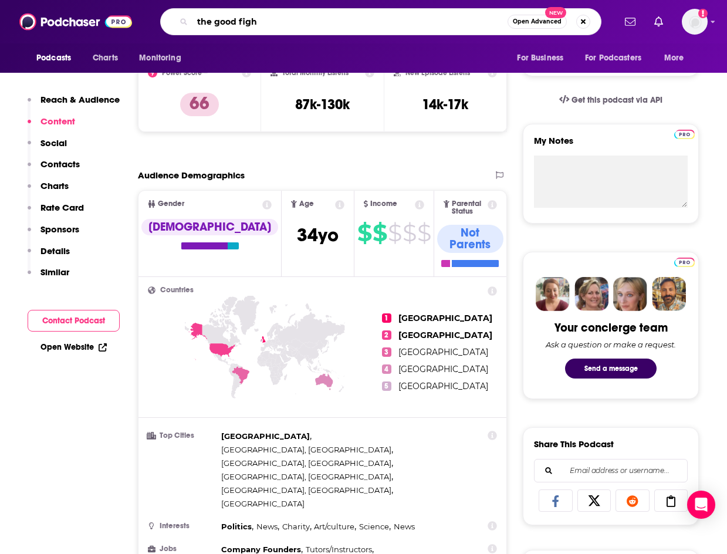
type input "the good fight"
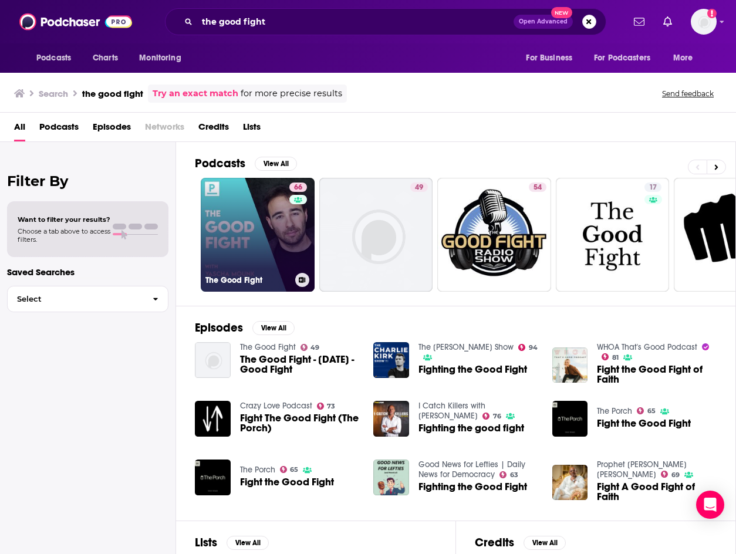
click at [232, 226] on link "66 The Good Fight" at bounding box center [258, 235] width 114 height 114
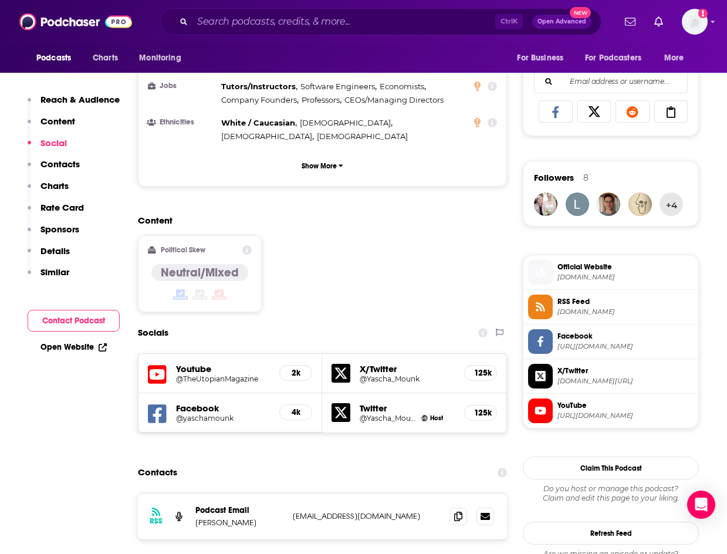
scroll to position [822, 0]
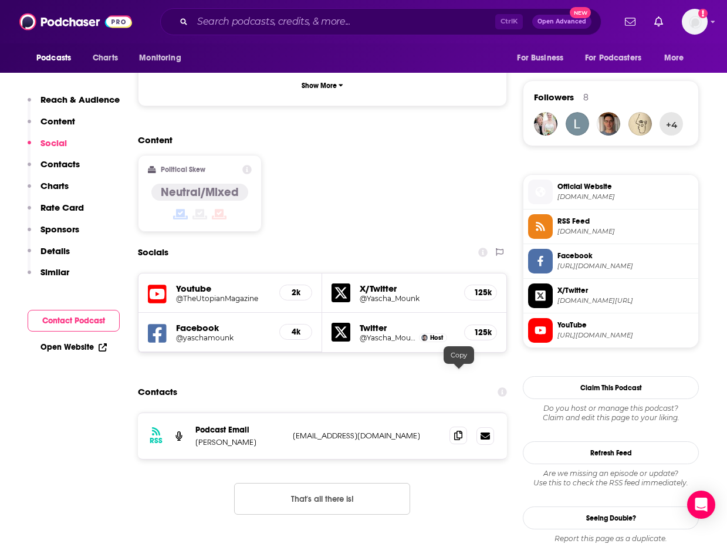
click at [454, 427] on span at bounding box center [458, 436] width 18 height 18
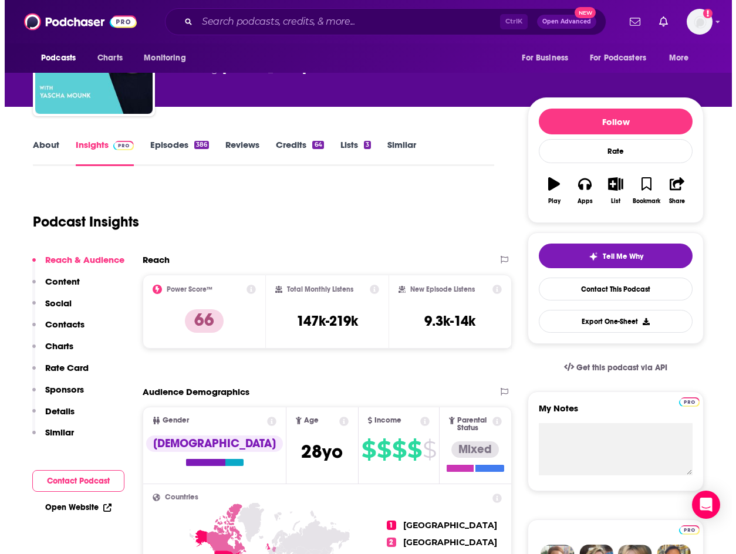
scroll to position [0, 0]
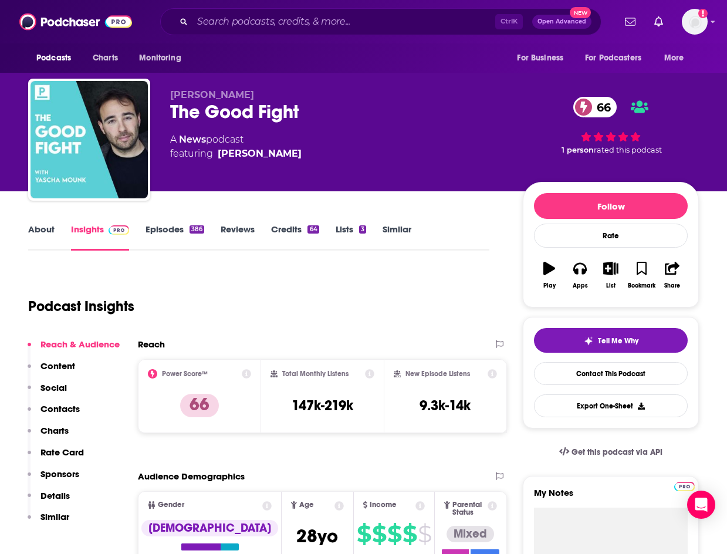
click at [48, 235] on link "About" at bounding box center [41, 237] width 26 height 27
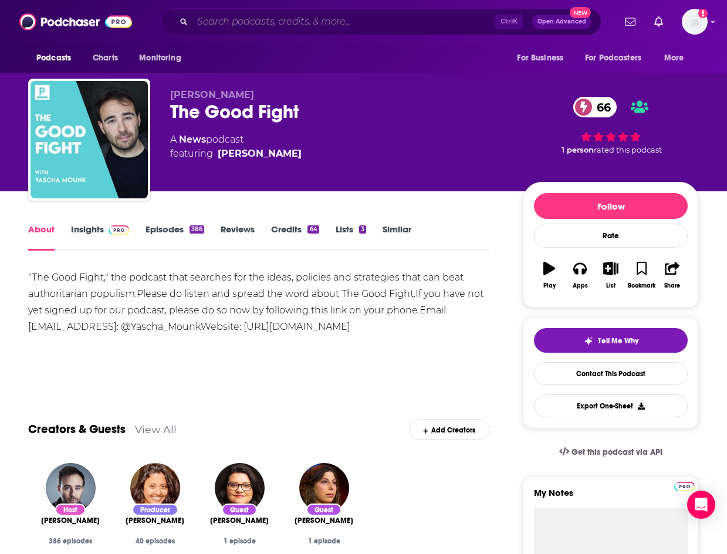
click at [234, 18] on input "Search podcasts, credits, & more..." at bounding box center [343, 21] width 303 height 19
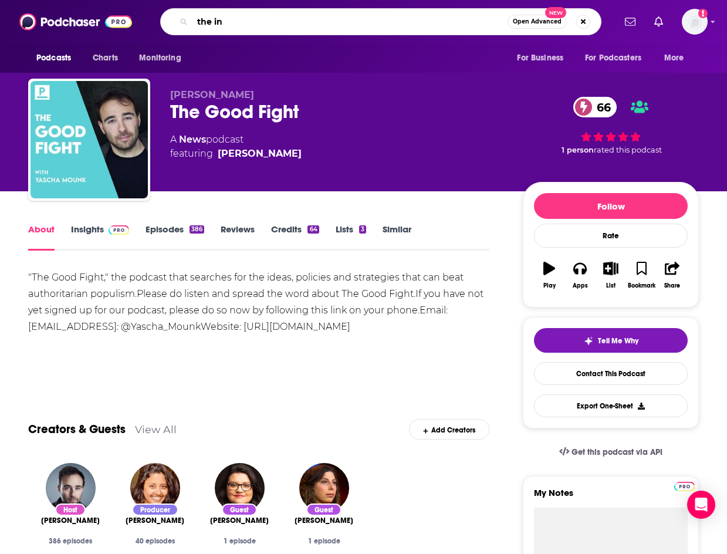
type input "the ink"
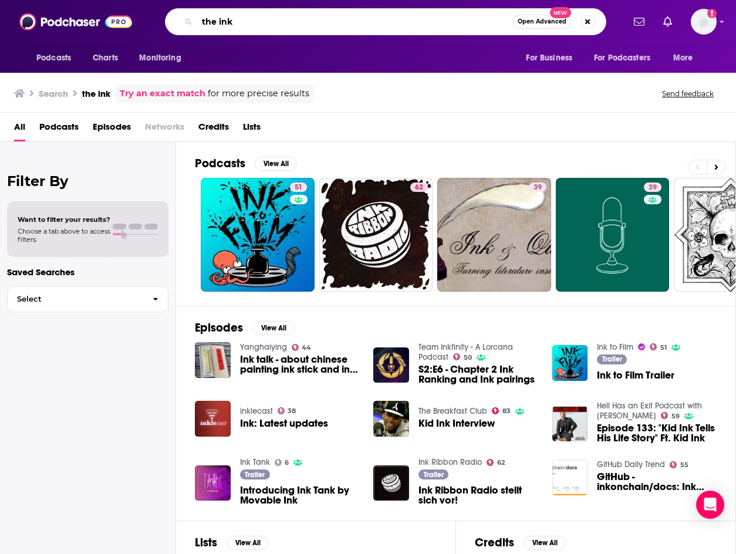
drag, startPoint x: 287, startPoint y: 27, endPoint x: 197, endPoint y: 21, distance: 90.0
click at [197, 21] on input "the ink" at bounding box center [354, 21] width 315 height 19
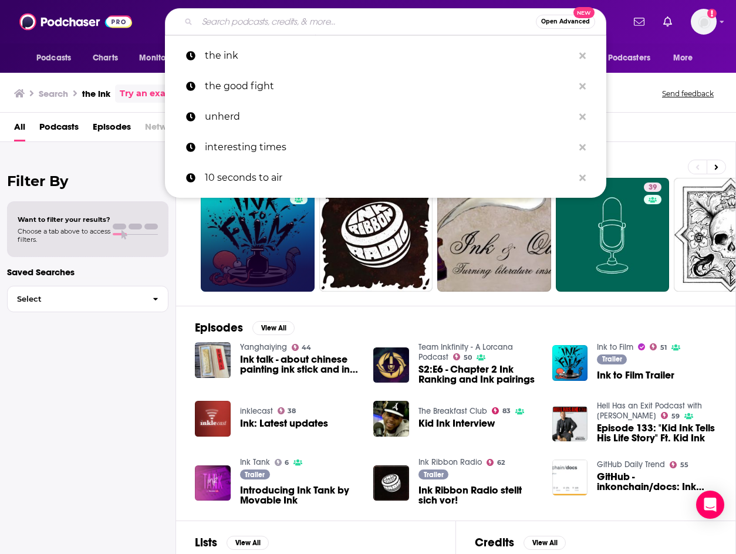
click at [130, 326] on div "Filter By Want to filter your results? Choose a tab above to access filters. Sa…" at bounding box center [88, 419] width 176 height 554
